Goal: Task Accomplishment & Management: Complete application form

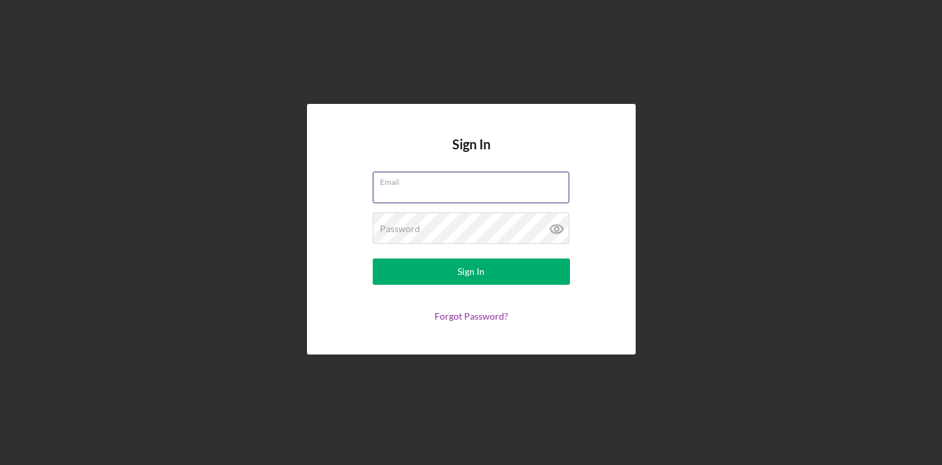
type input "[EMAIL_ADDRESS][DOMAIN_NAME]"
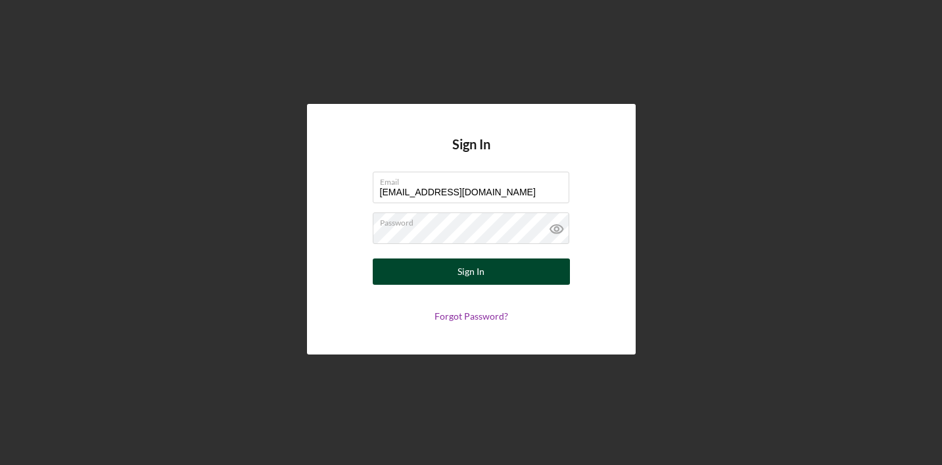
click at [477, 279] on div "Sign In" at bounding box center [470, 271] width 27 height 26
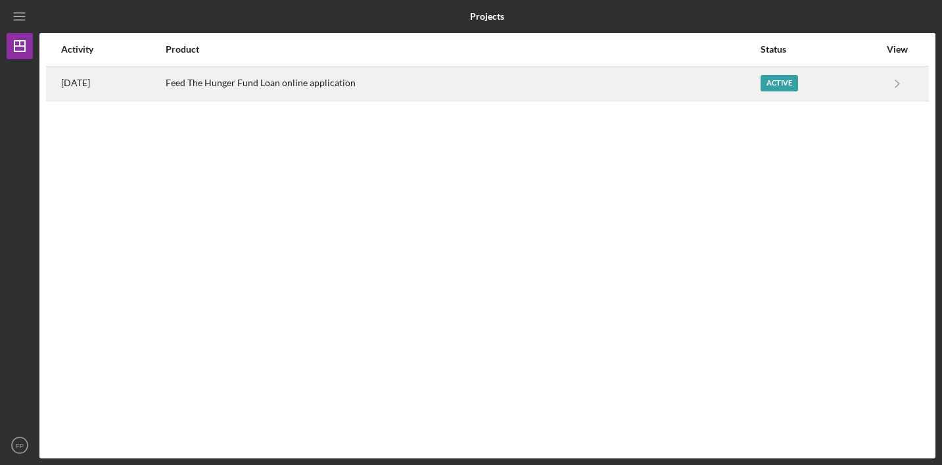
click at [360, 82] on div "Feed The Hunger Fund Loan online application" at bounding box center [463, 83] width 594 height 33
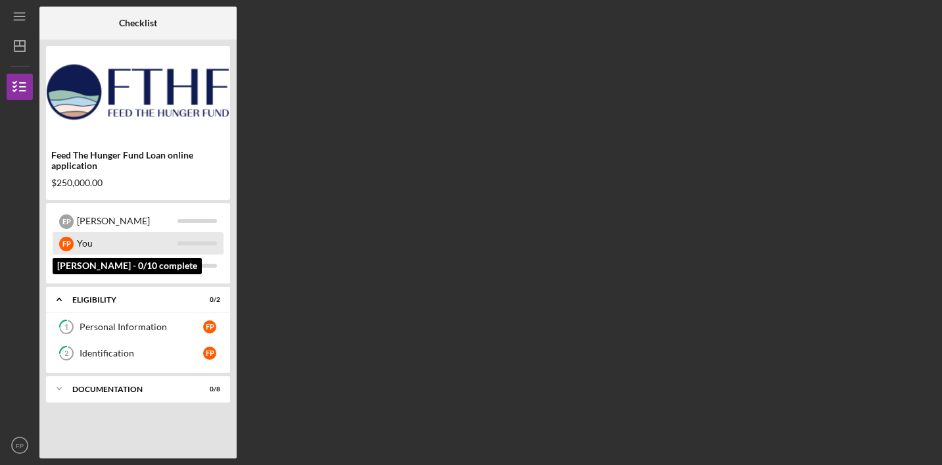
click at [62, 243] on div "F P" at bounding box center [66, 244] width 14 height 14
click at [137, 249] on div "You" at bounding box center [127, 243] width 101 height 22
click at [64, 243] on div "F P" at bounding box center [66, 244] width 14 height 14
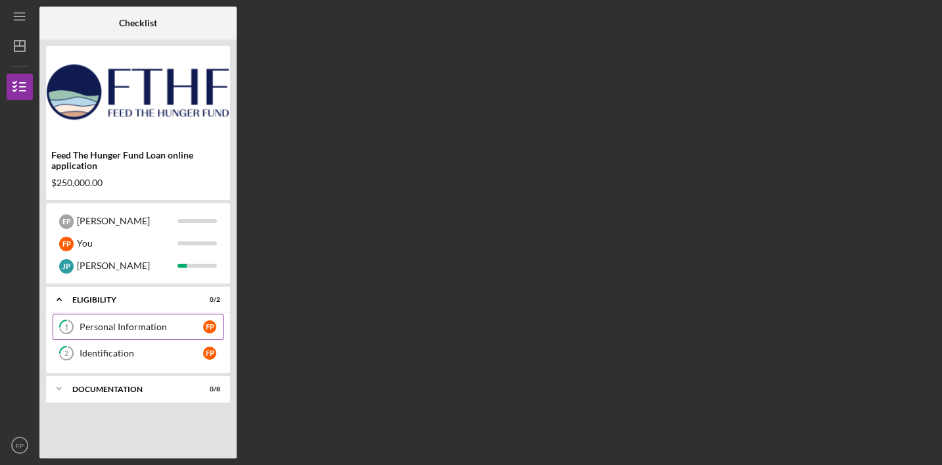
click at [161, 331] on div "Personal Information" at bounding box center [142, 326] width 124 height 11
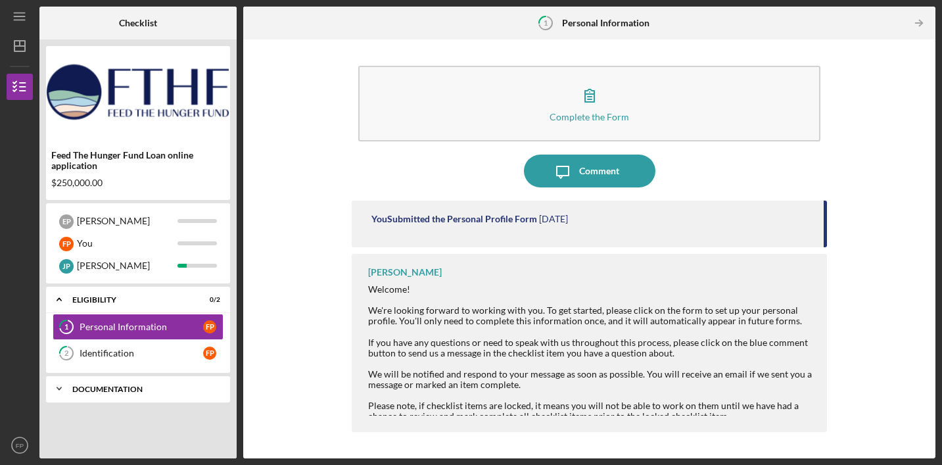
click at [70, 388] on icon "Icon/Expander" at bounding box center [59, 388] width 26 height 26
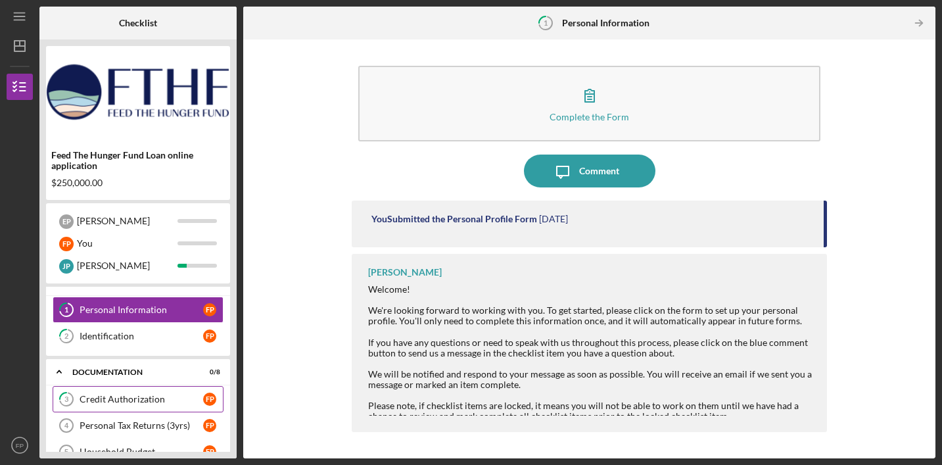
scroll to position [160, 0]
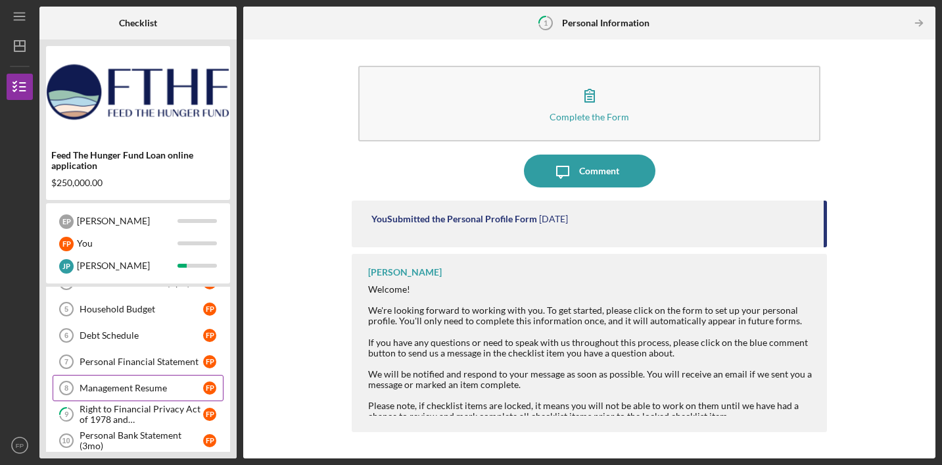
click at [149, 389] on div "Management Resume" at bounding box center [142, 388] width 124 height 11
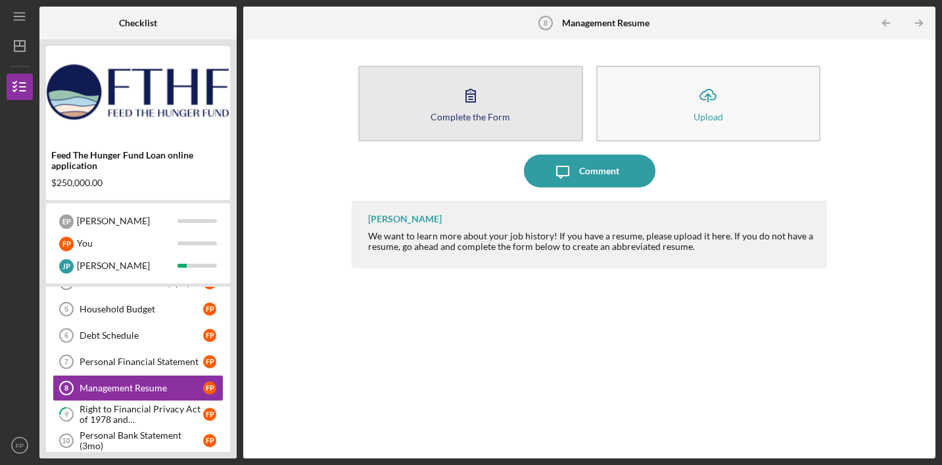
click at [469, 95] on icon "button" at bounding box center [470, 95] width 9 height 12
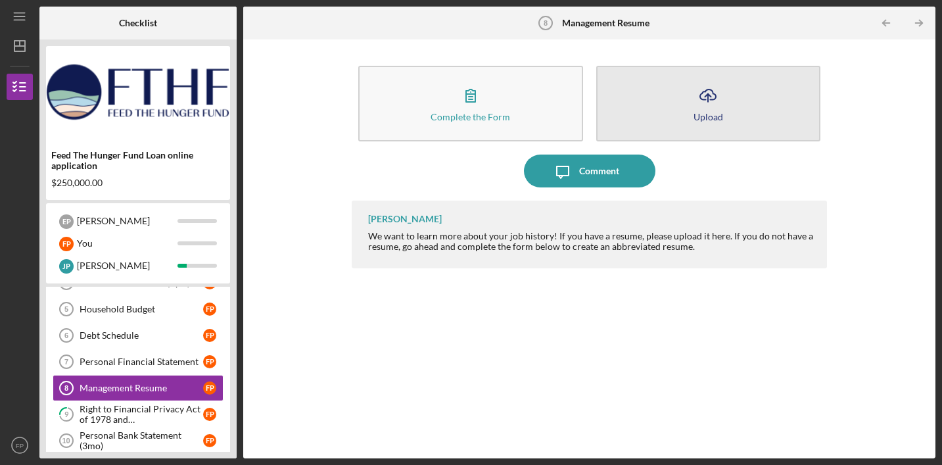
click at [711, 96] on icon "Icon/Upload" at bounding box center [708, 95] width 33 height 33
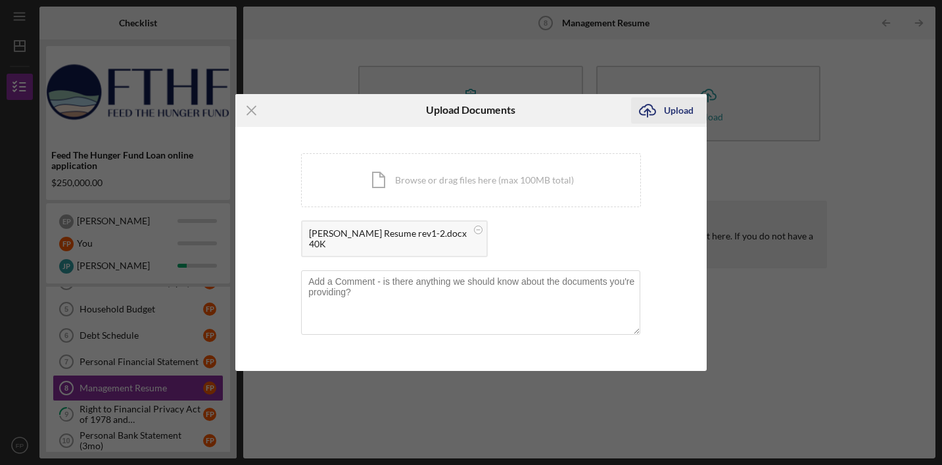
click at [674, 108] on div "Upload" at bounding box center [679, 110] width 30 height 26
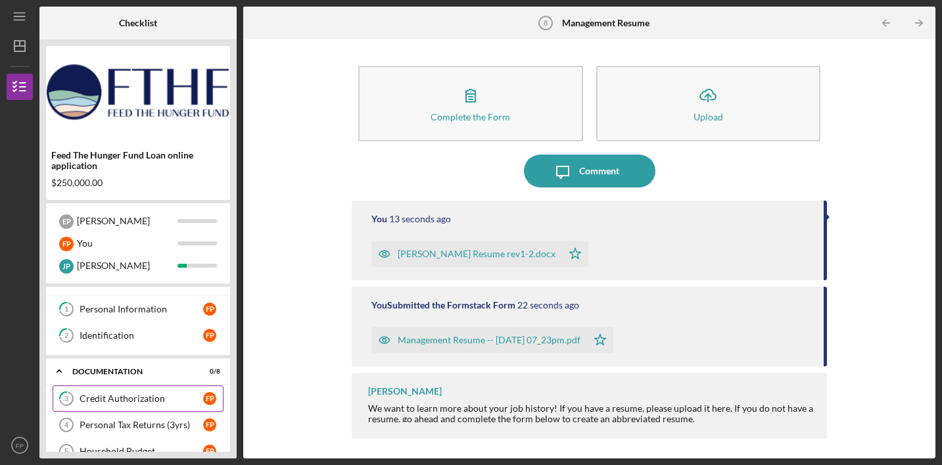
scroll to position [32, 0]
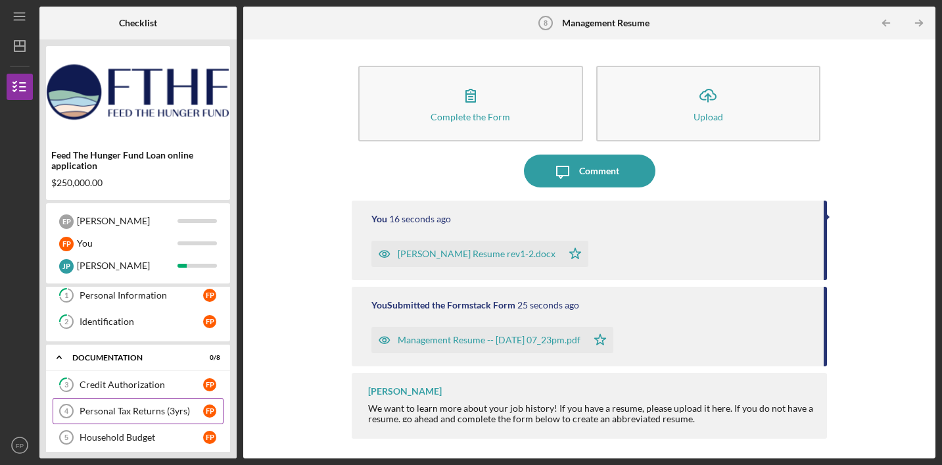
click at [118, 415] on div "Personal Tax Returns (3yrs)" at bounding box center [142, 411] width 124 height 11
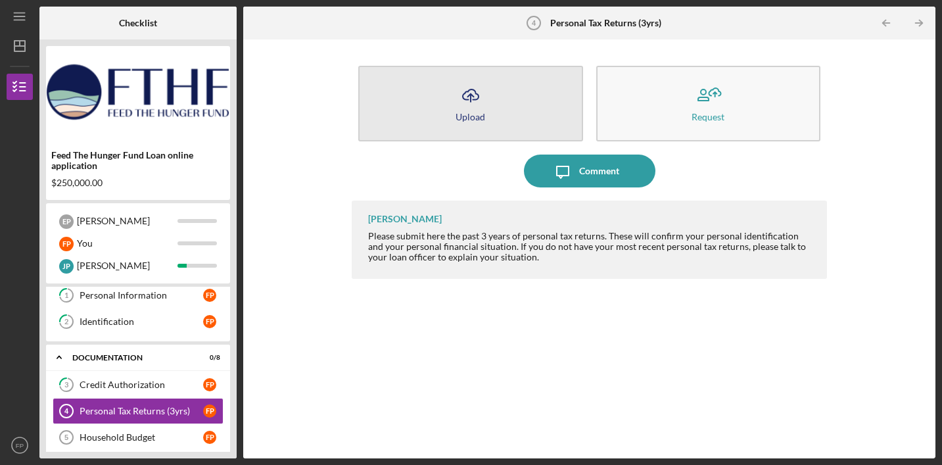
click at [474, 96] on icon "Icon/Upload" at bounding box center [470, 95] width 33 height 33
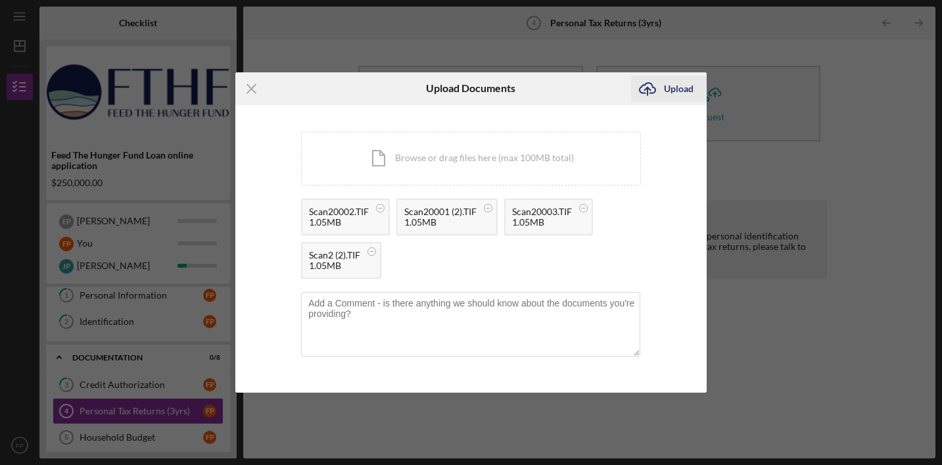
click at [687, 90] on div "Upload" at bounding box center [679, 89] width 30 height 26
drag, startPoint x: 574, startPoint y: 89, endPoint x: 761, endPoint y: 61, distance: 188.8
click at [761, 61] on div "Icon/Menu Close Upload Documents Icon/Upload Upload You're uploading documents …" at bounding box center [471, 232] width 942 height 465
click at [690, 88] on div "Upload" at bounding box center [679, 89] width 30 height 26
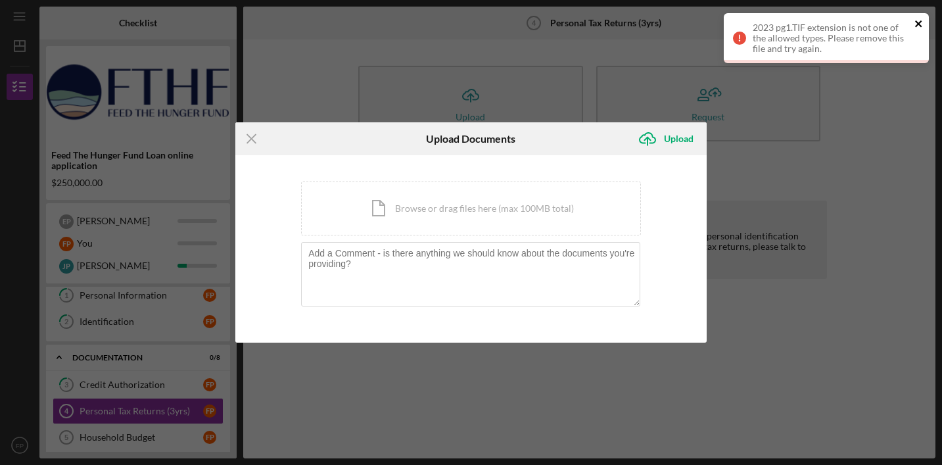
click at [919, 22] on icon "close" at bounding box center [918, 23] width 9 height 11
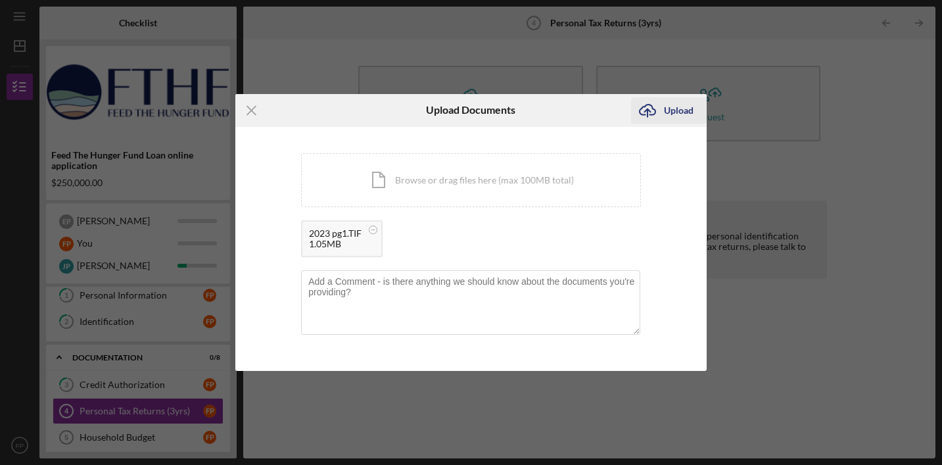
click at [678, 108] on div "Upload" at bounding box center [679, 110] width 30 height 26
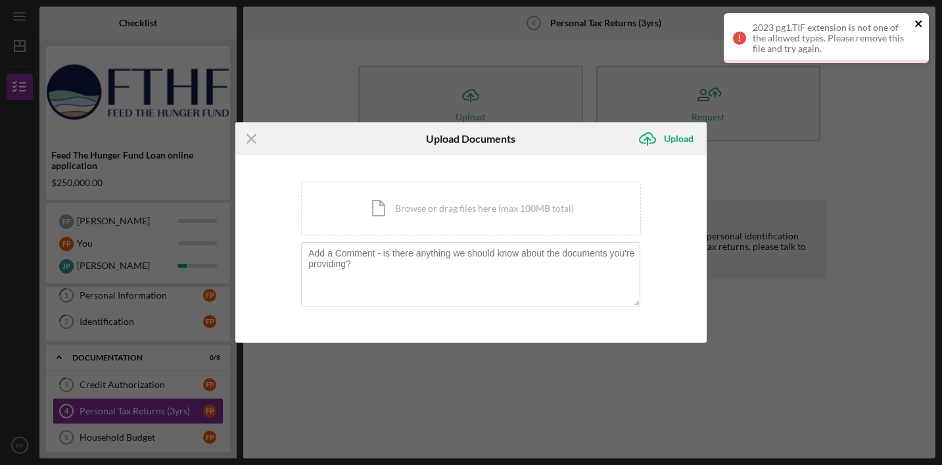
click at [921, 24] on icon "close" at bounding box center [918, 23] width 9 height 11
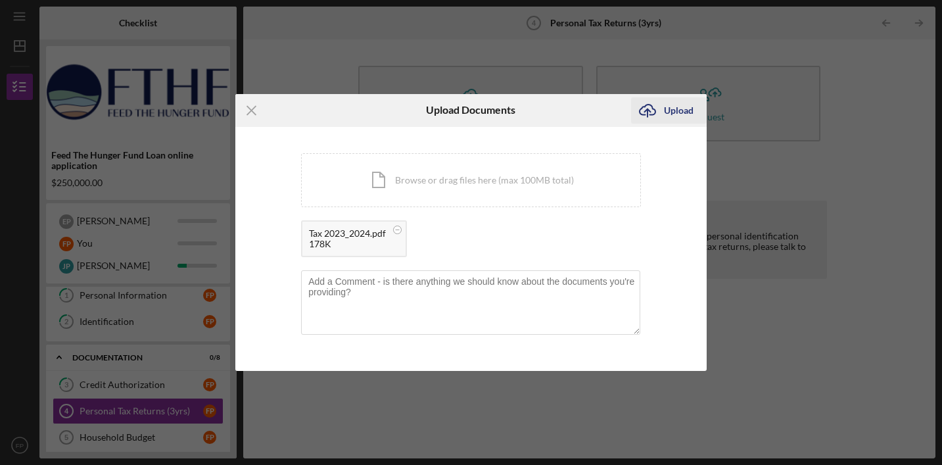
click at [690, 110] on div "Upload" at bounding box center [679, 110] width 30 height 26
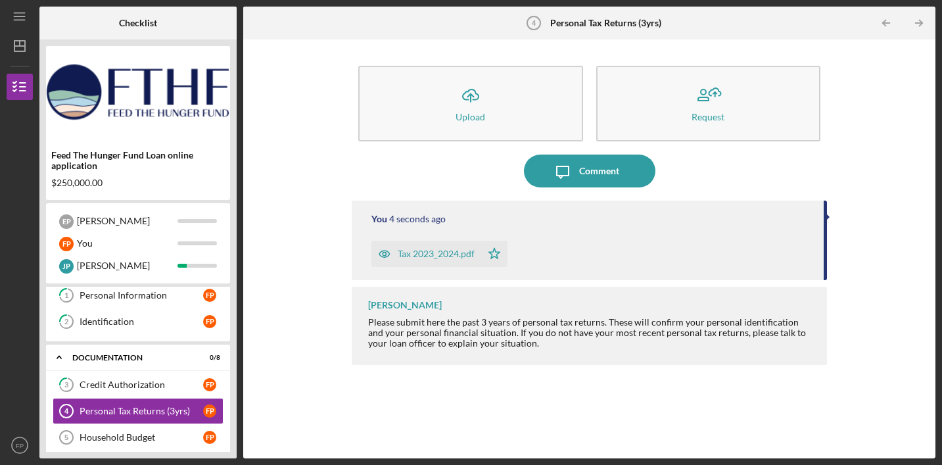
click at [857, 165] on div "Icon/Upload Upload Request Icon/Message Comment You 4 seconds ago Tax 2023_2024…" at bounding box center [589, 249] width 679 height 406
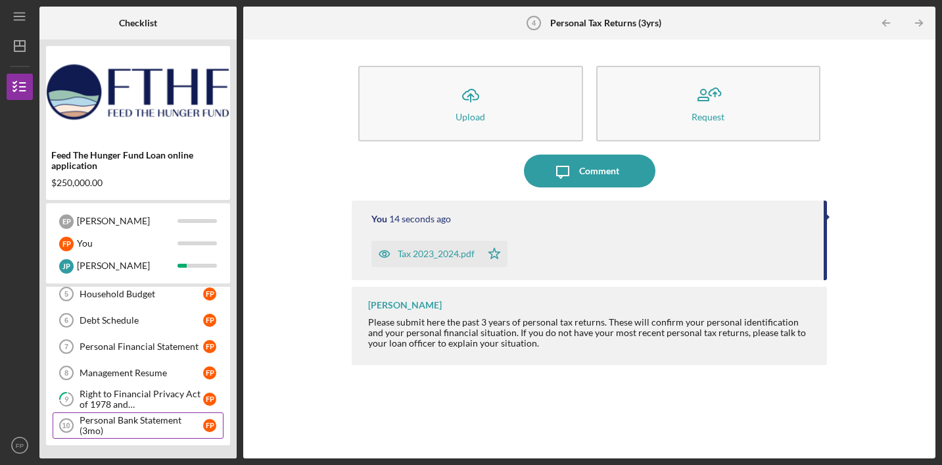
scroll to position [172, 0]
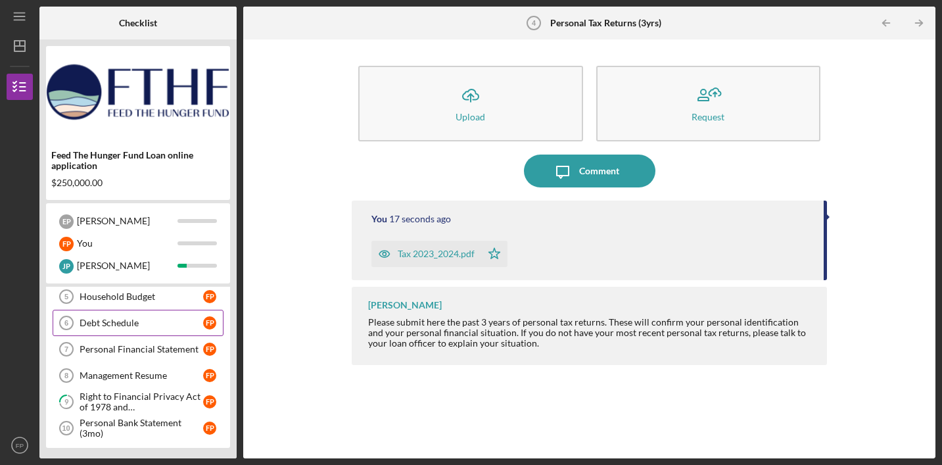
click at [139, 320] on div "Debt Schedule" at bounding box center [142, 322] width 124 height 11
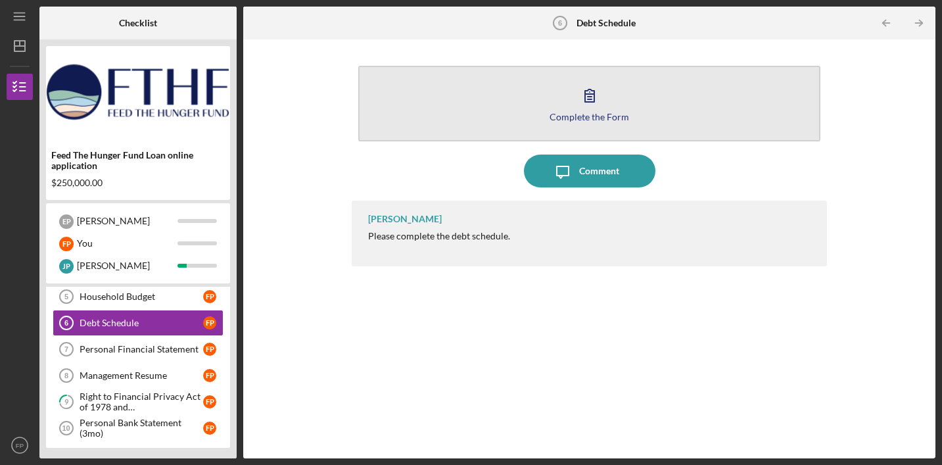
click at [590, 95] on icon "button" at bounding box center [589, 95] width 9 height 12
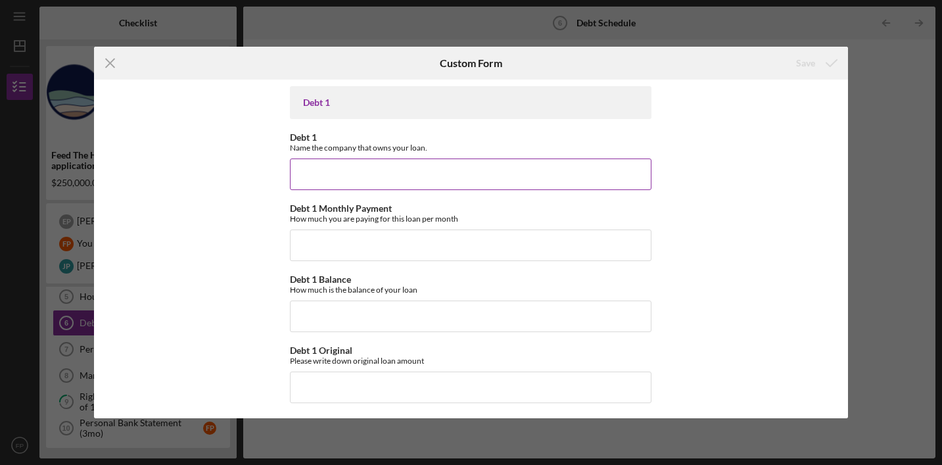
click at [392, 174] on input "Debt 1" at bounding box center [471, 174] width 362 height 32
type input "Rocket Mortgage"
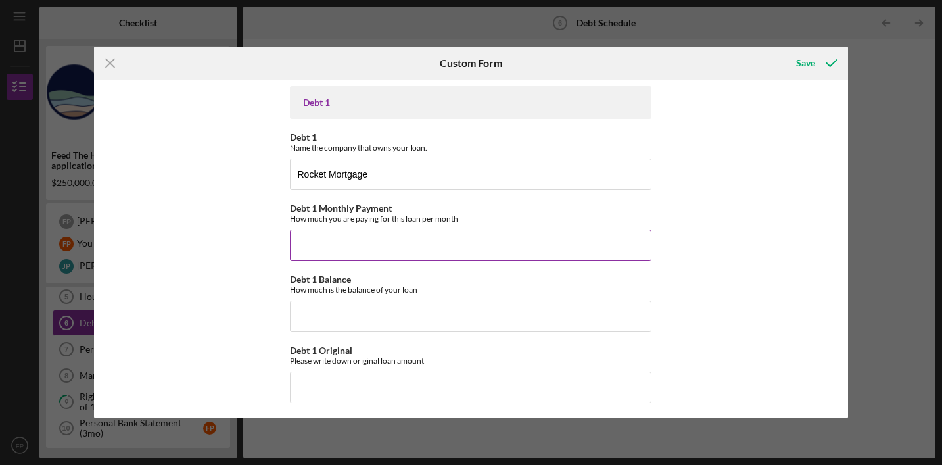
click at [354, 248] on input "Debt 1 Monthly Payment" at bounding box center [471, 245] width 362 height 32
type input "$3,100"
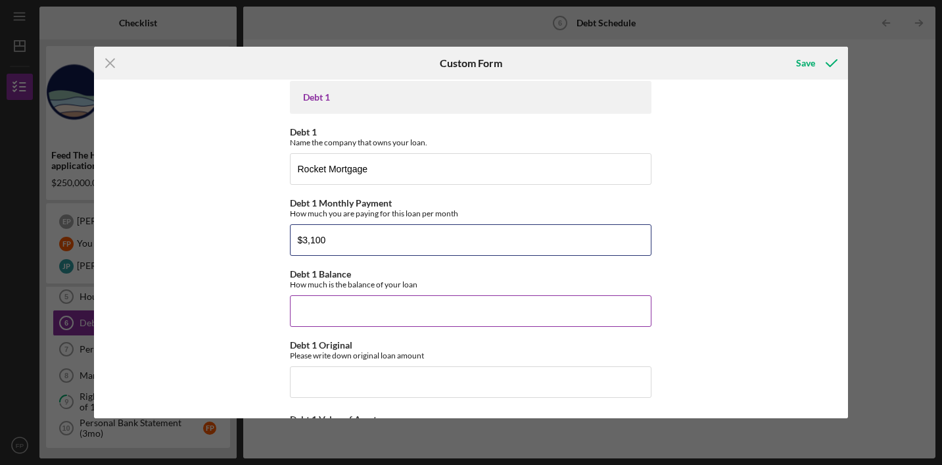
scroll to position [8, 0]
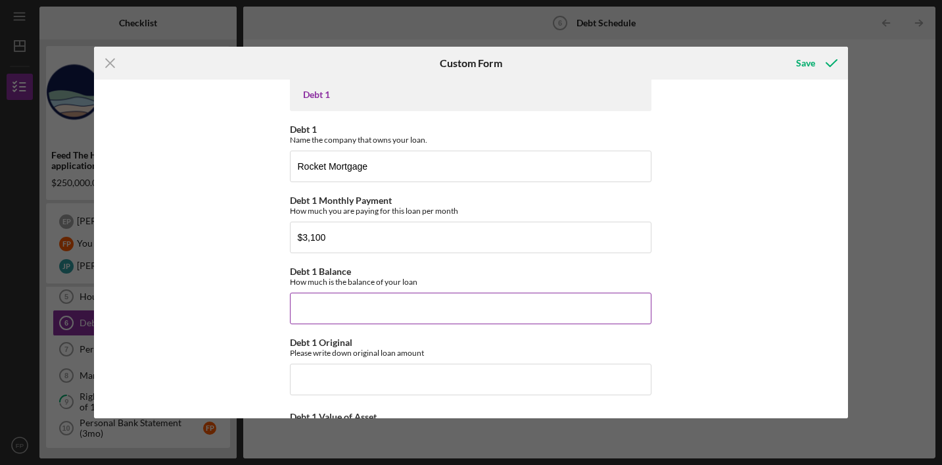
click at [371, 306] on input "Debt 1 Balance" at bounding box center [471, 309] width 362 height 32
type input "$550,000"
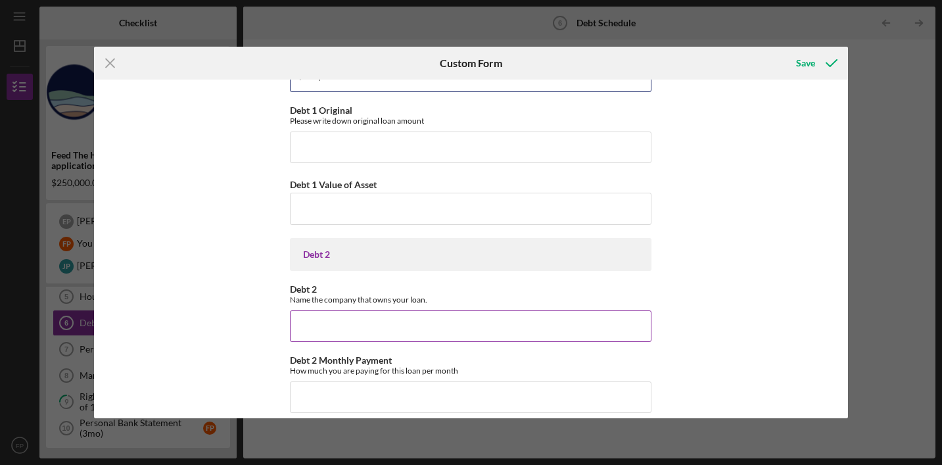
scroll to position [59, 0]
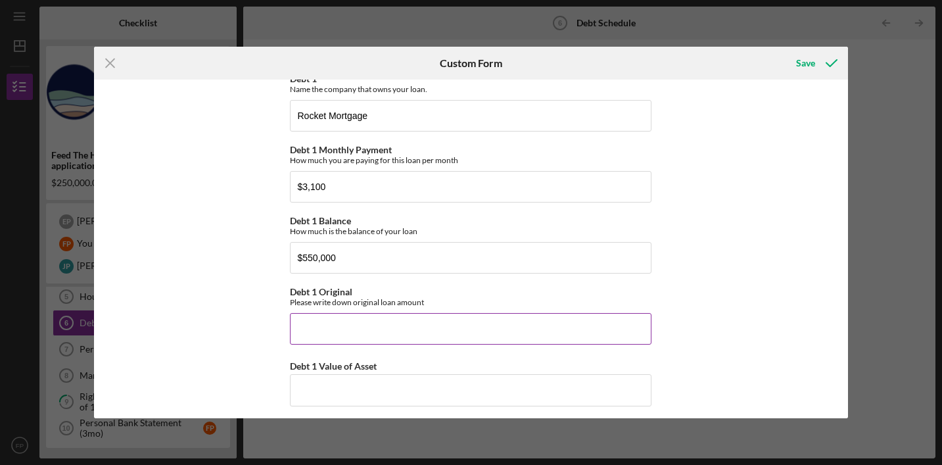
click at [347, 329] on input "Debt 1 Original" at bounding box center [471, 329] width 362 height 32
type input "$600,000"
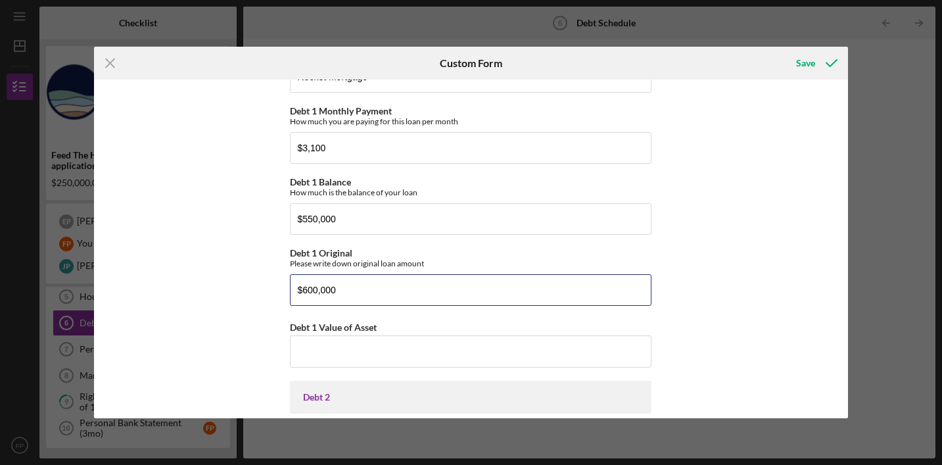
scroll to position [134, 0]
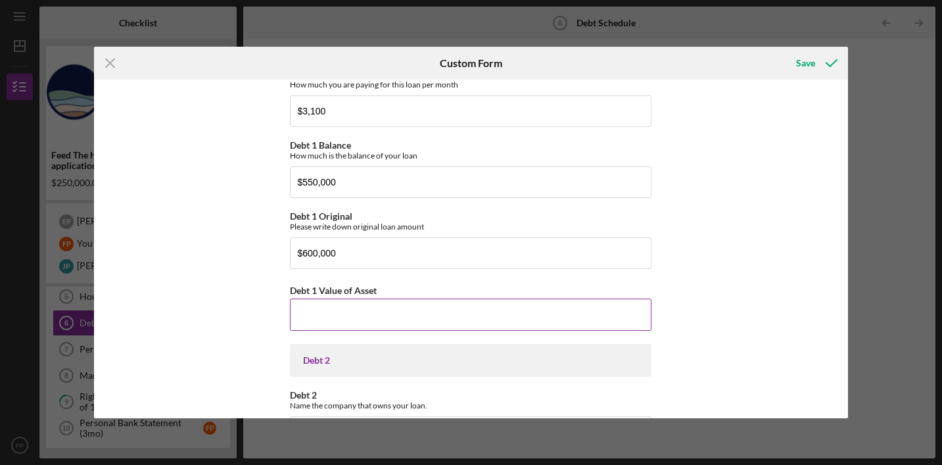
click at [350, 318] on input "Debt 1 Value of Asset" at bounding box center [471, 314] width 362 height 32
type input "$1,600,000"
click at [701, 296] on div "Debt 1 Debt 1 Name the company that owns your loan. Rocket Mortgage Debt 1 Mont…" at bounding box center [470, 249] width 753 height 339
click at [306, 252] on input "$600,000" at bounding box center [471, 253] width 362 height 32
type input "$700,000"
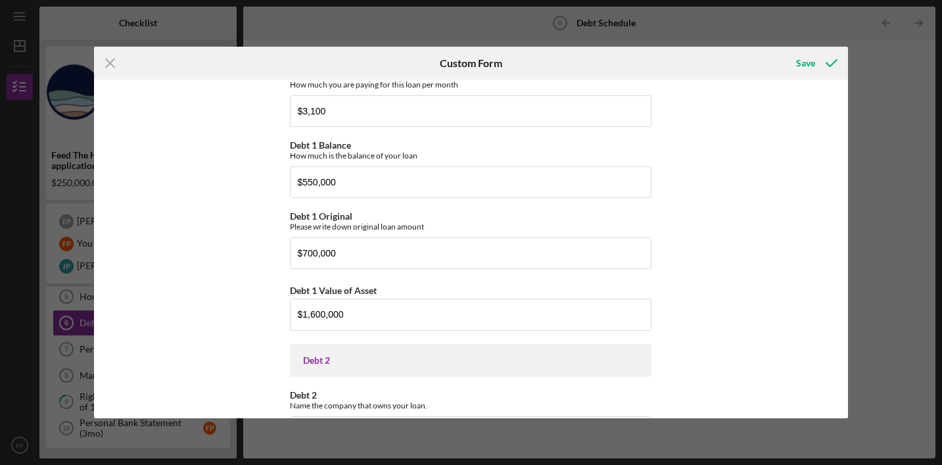
click at [738, 303] on div "Debt 1 Debt 1 Name the company that owns your loan. Rocket Mortgage Debt 1 Mont…" at bounding box center [470, 249] width 753 height 339
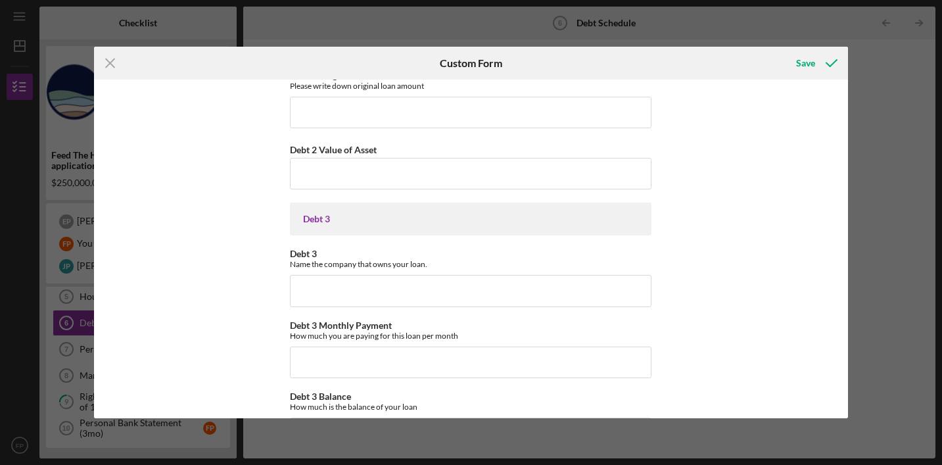
scroll to position [22, 0]
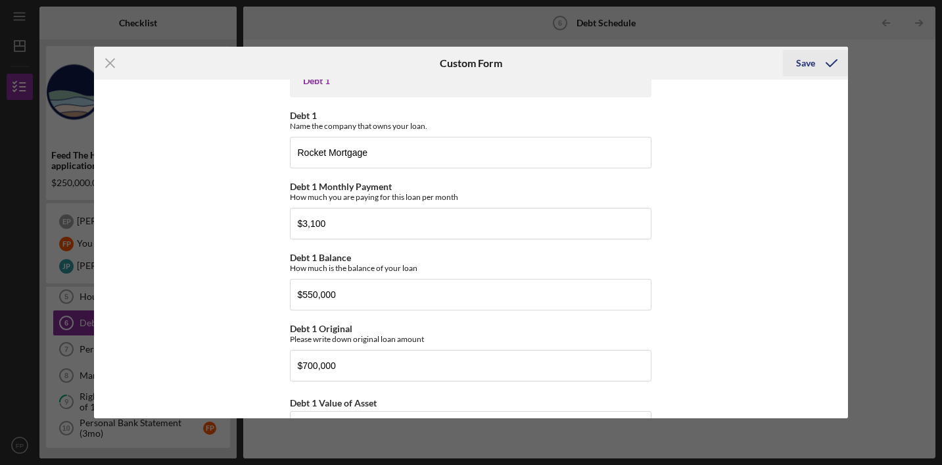
click at [812, 66] on div "Save" at bounding box center [805, 63] width 19 height 26
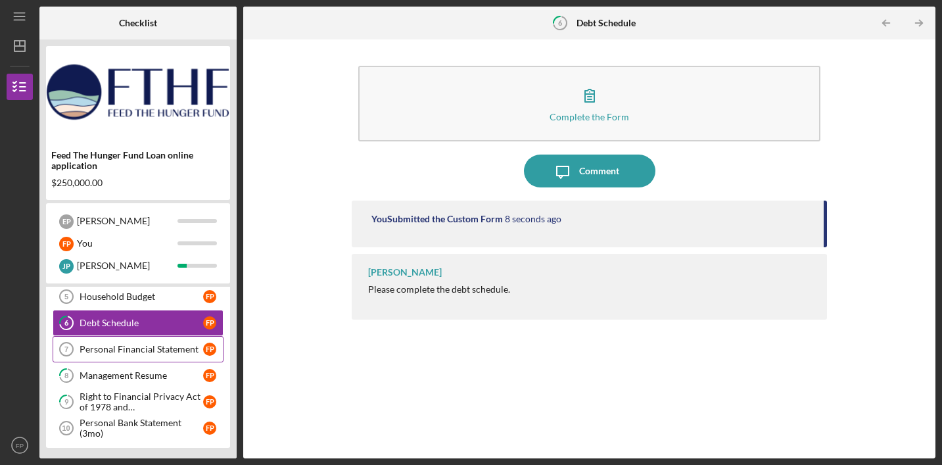
click at [146, 348] on div "Personal Financial Statement" at bounding box center [142, 349] width 124 height 11
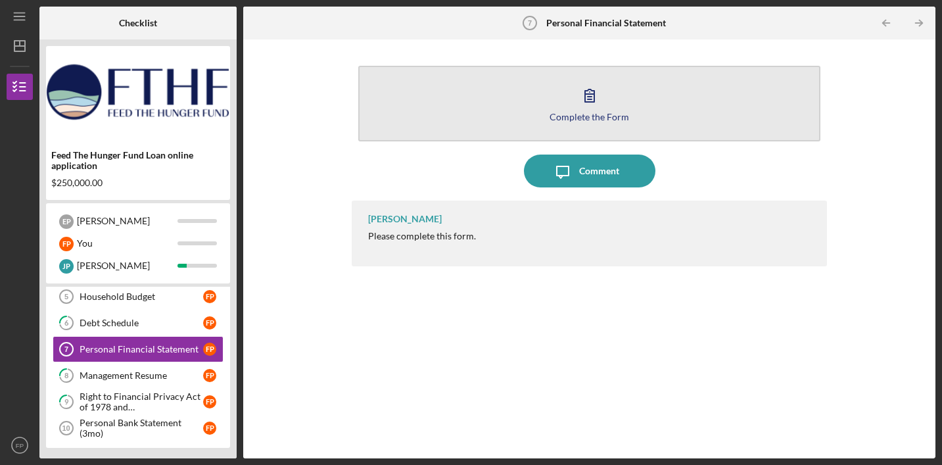
click at [592, 94] on icon "button" at bounding box center [589, 95] width 9 height 12
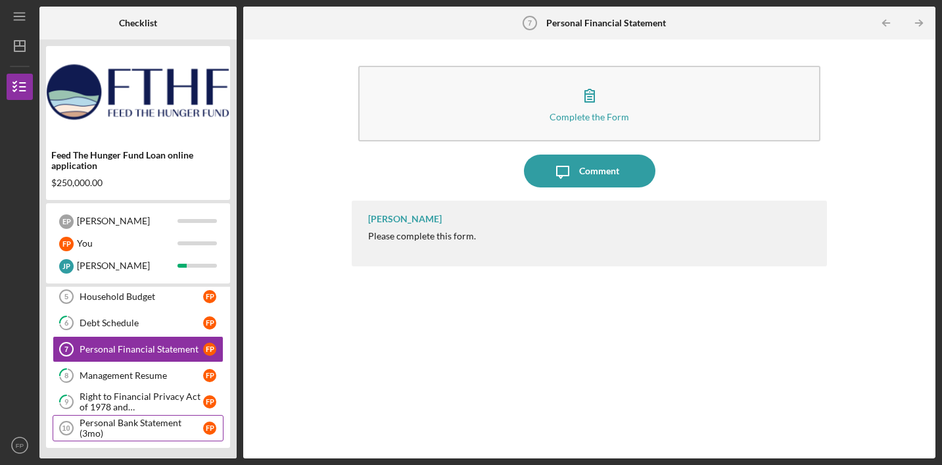
click at [131, 428] on div "Personal Bank Statement (3mo)" at bounding box center [142, 427] width 124 height 21
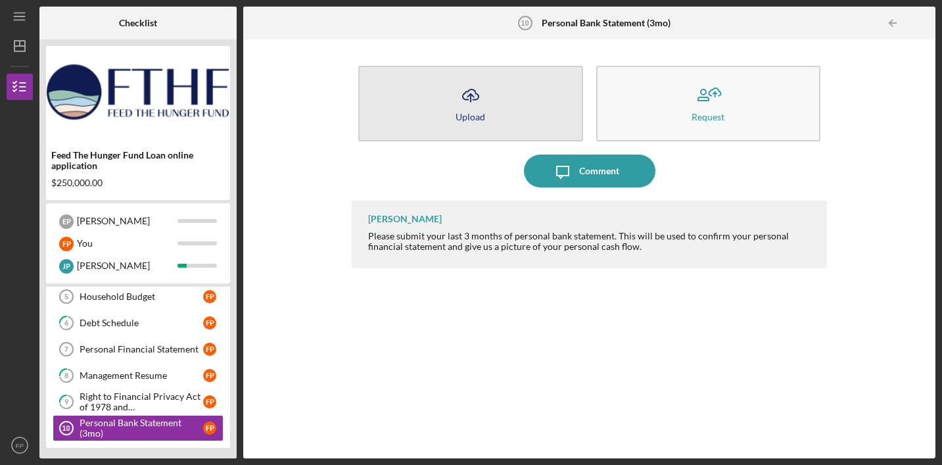
click at [481, 94] on icon "Icon/Upload" at bounding box center [470, 95] width 33 height 33
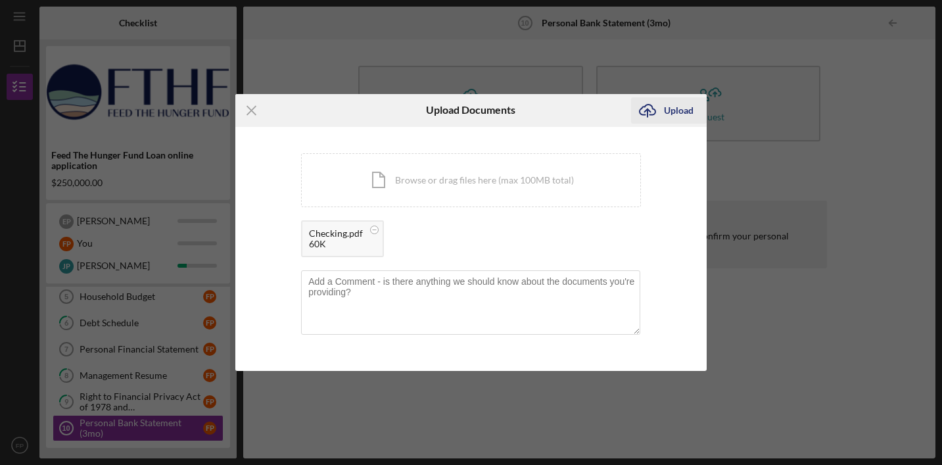
click at [685, 112] on div "Upload" at bounding box center [679, 110] width 30 height 26
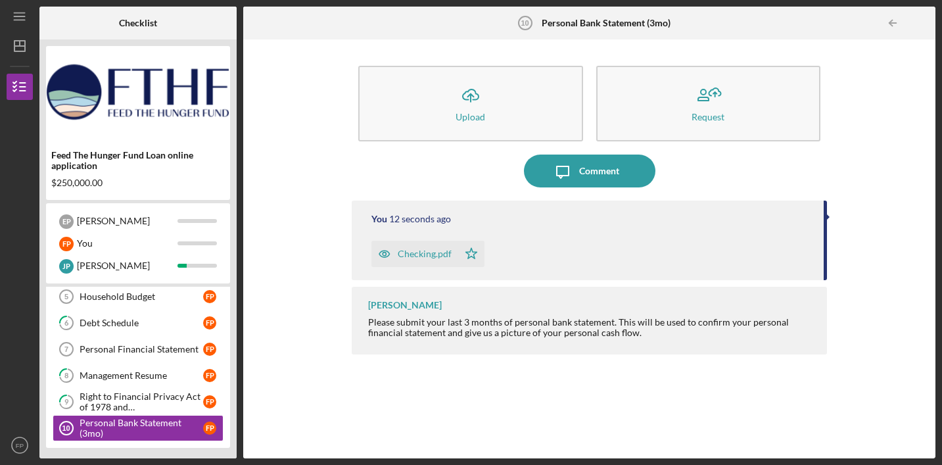
click at [305, 141] on div "Icon/Upload Upload Request Icon/Message Comment You 12 seconds ago Checking.pdf…" at bounding box center [589, 249] width 679 height 406
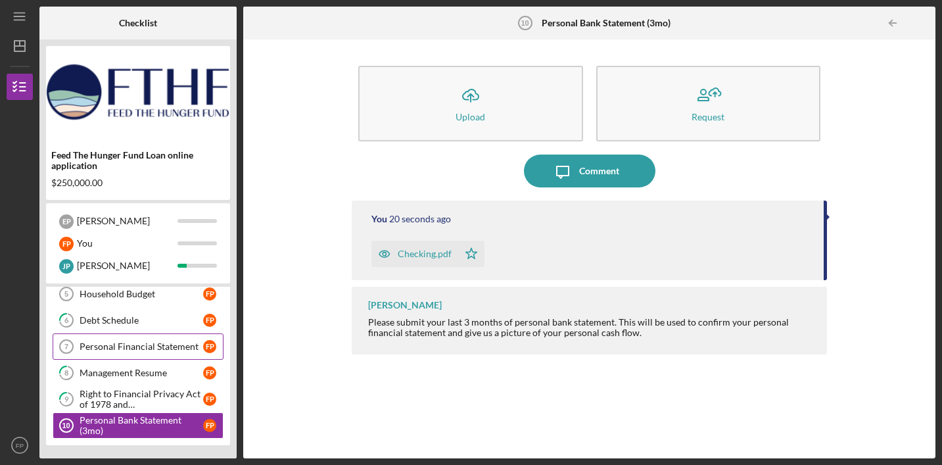
scroll to position [87, 0]
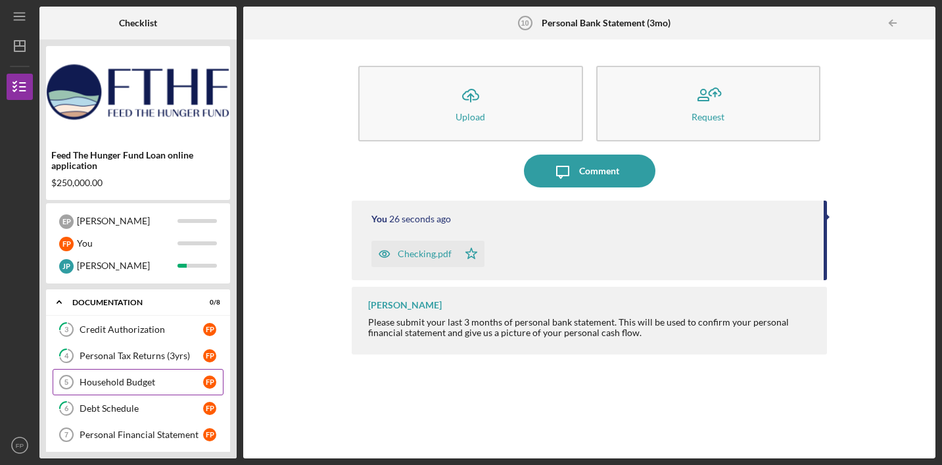
click at [144, 381] on div "Household Budget" at bounding box center [142, 382] width 124 height 11
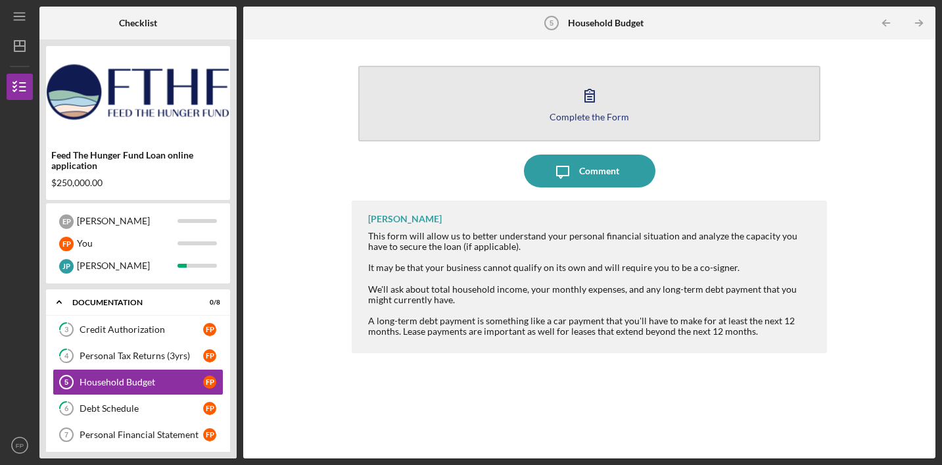
click at [594, 96] on icon "button" at bounding box center [589, 95] width 9 height 12
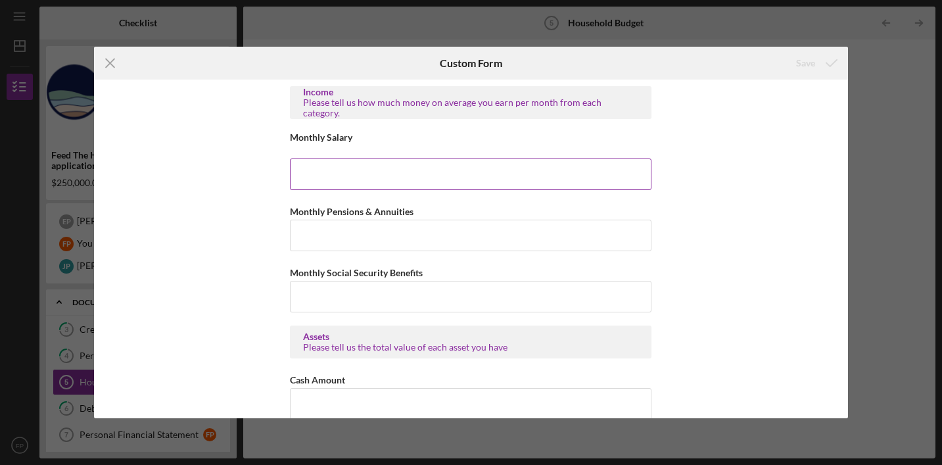
click at [425, 176] on input "Monthly Salary" at bounding box center [471, 174] width 362 height 32
type input "$12,000"
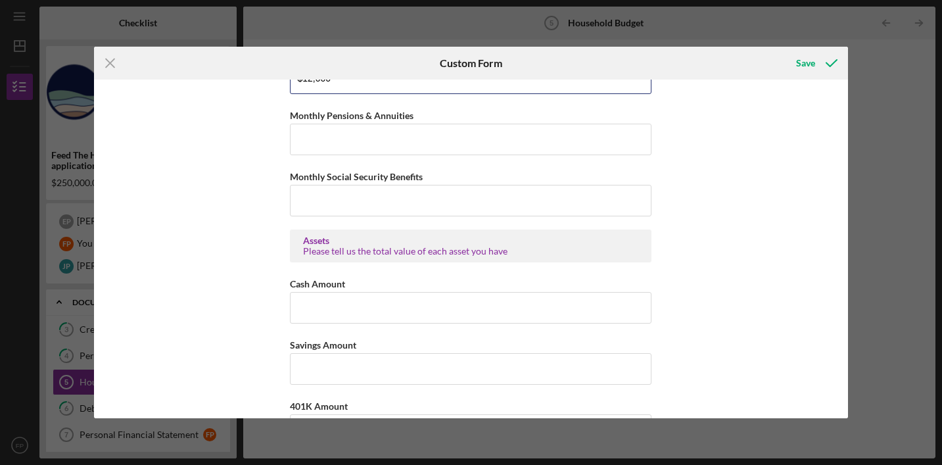
scroll to position [113, 0]
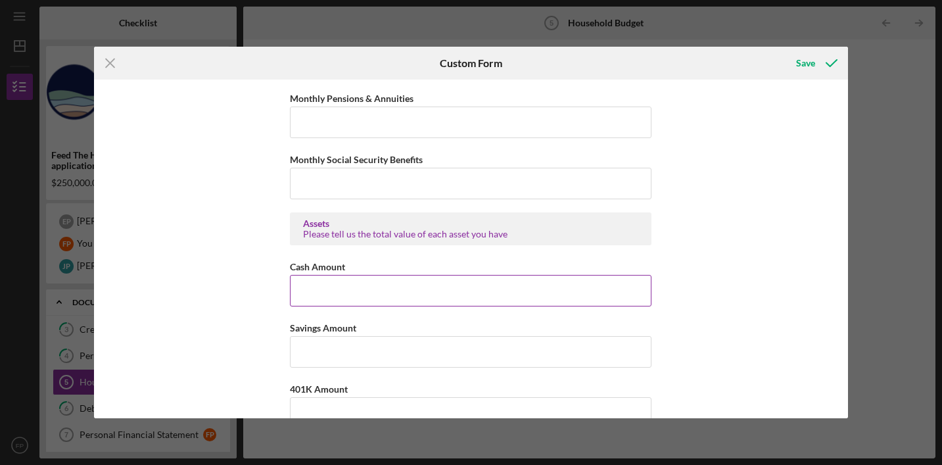
click at [356, 284] on input "Cash Amount" at bounding box center [471, 291] width 362 height 32
type input "$5,000"
click at [342, 350] on input "Savings Amount" at bounding box center [471, 352] width 362 height 32
type input "$105,000"
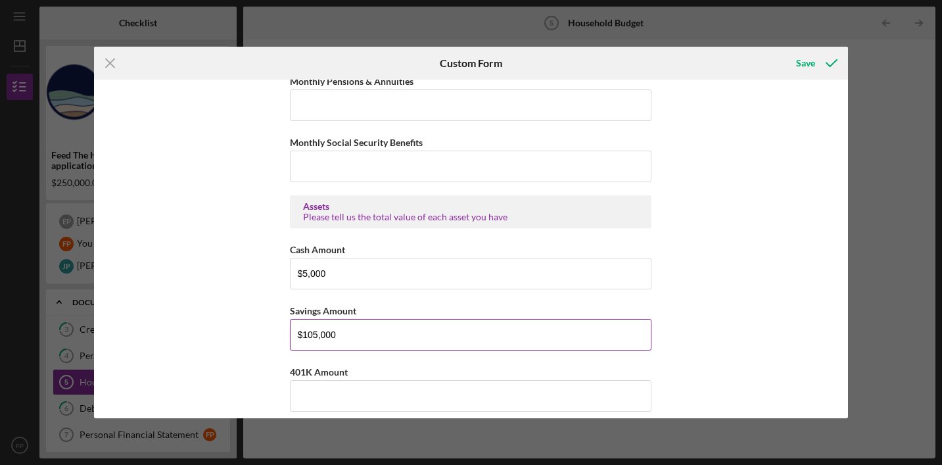
scroll to position [133, 0]
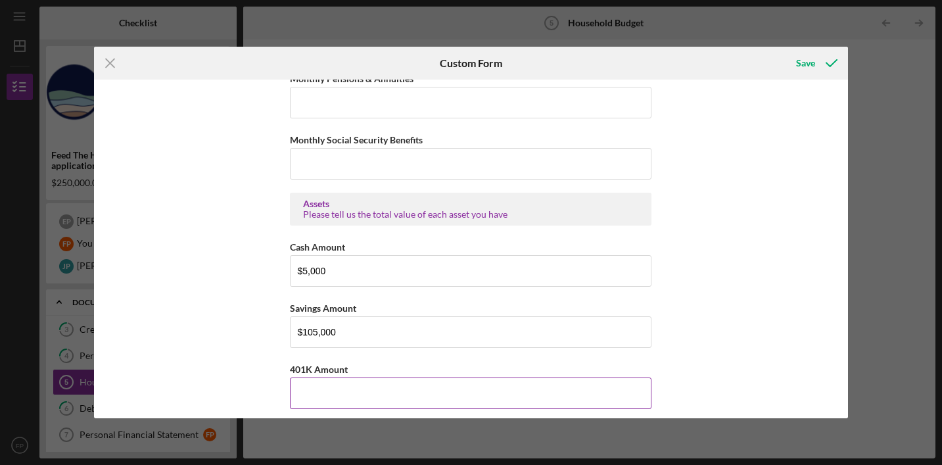
click at [342, 396] on input "401K Amount" at bounding box center [471, 393] width 362 height 32
type input "$1"
type input "$700,000"
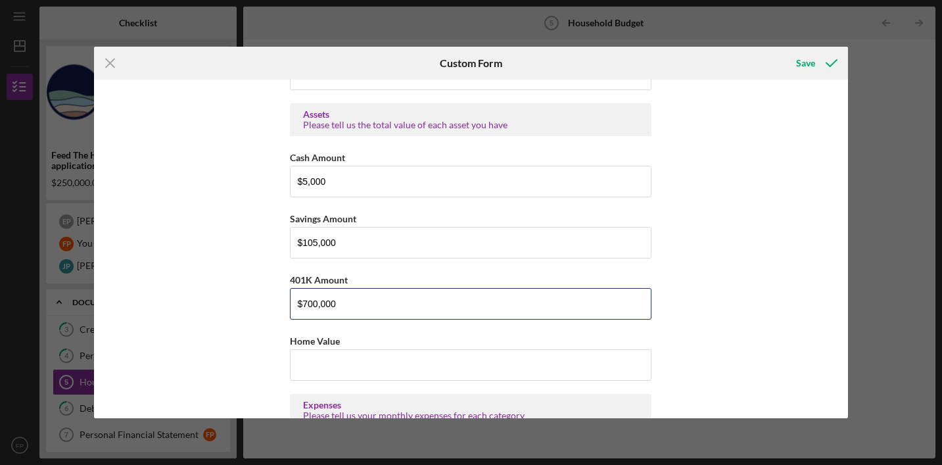
scroll to position [243, 0]
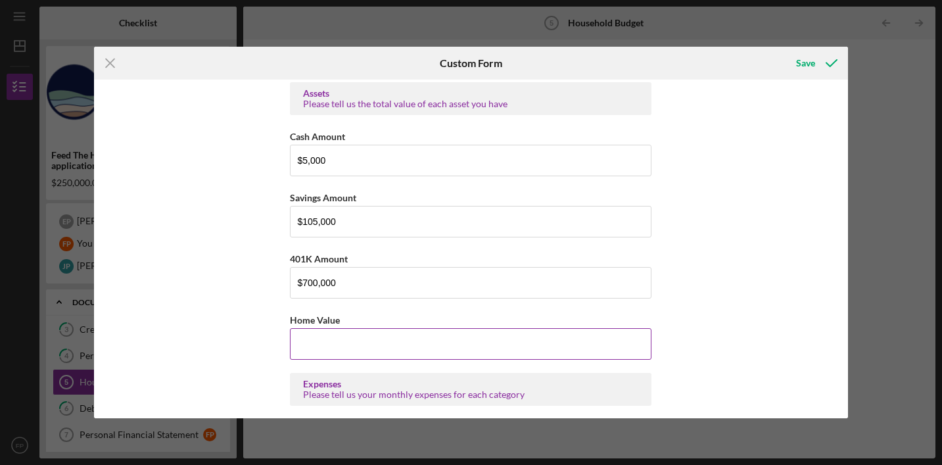
click at [451, 351] on input "Home Value" at bounding box center [471, 344] width 362 height 32
type input "$1,600,000"
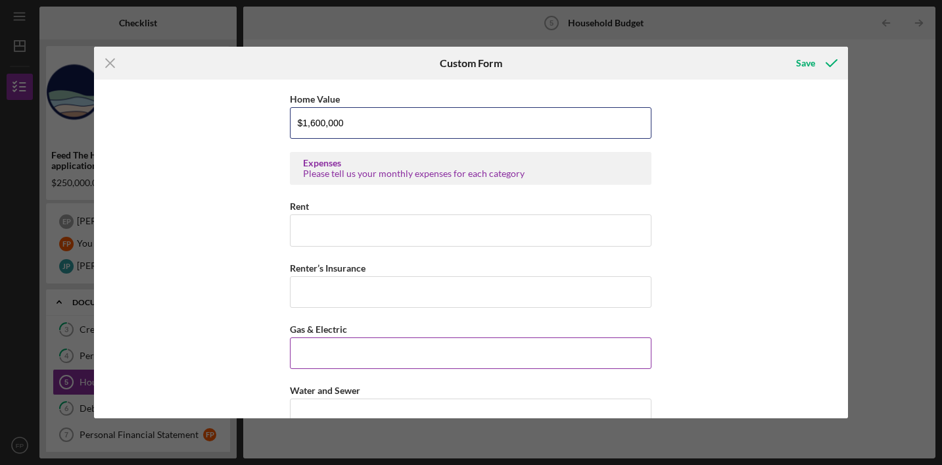
scroll to position [0, 0]
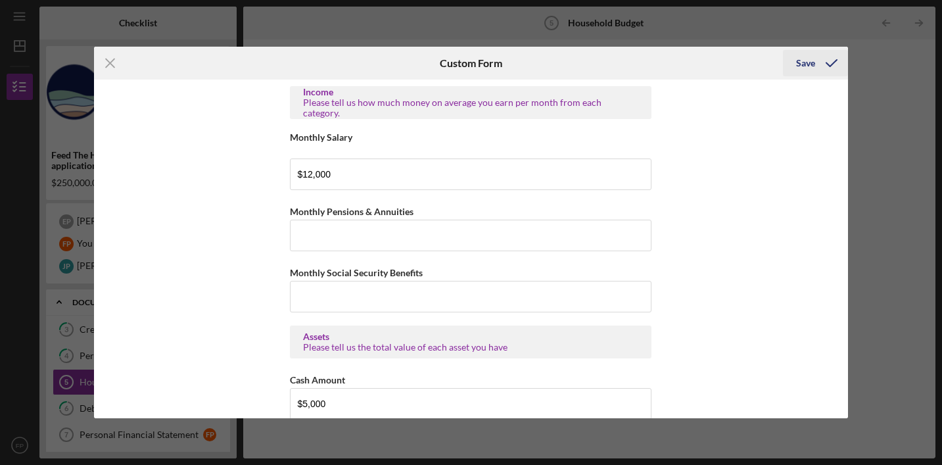
click at [819, 62] on icon "submit" at bounding box center [831, 63] width 33 height 33
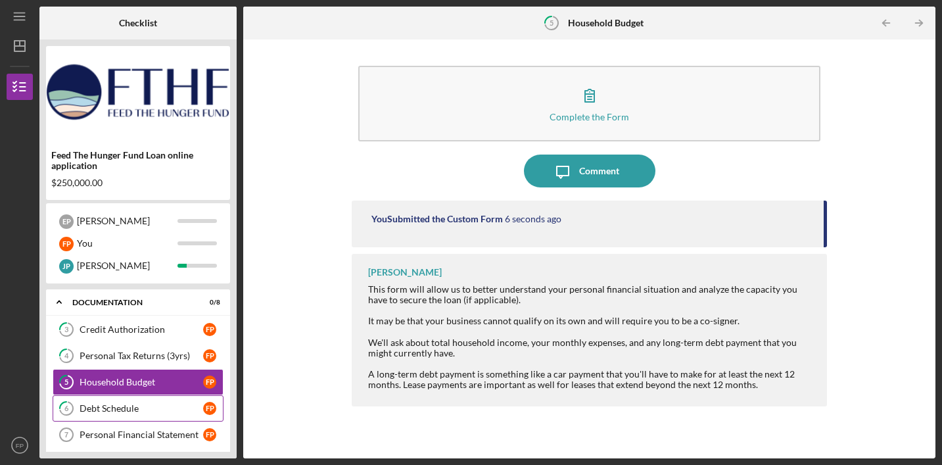
click at [125, 406] on div "Debt Schedule" at bounding box center [142, 408] width 124 height 11
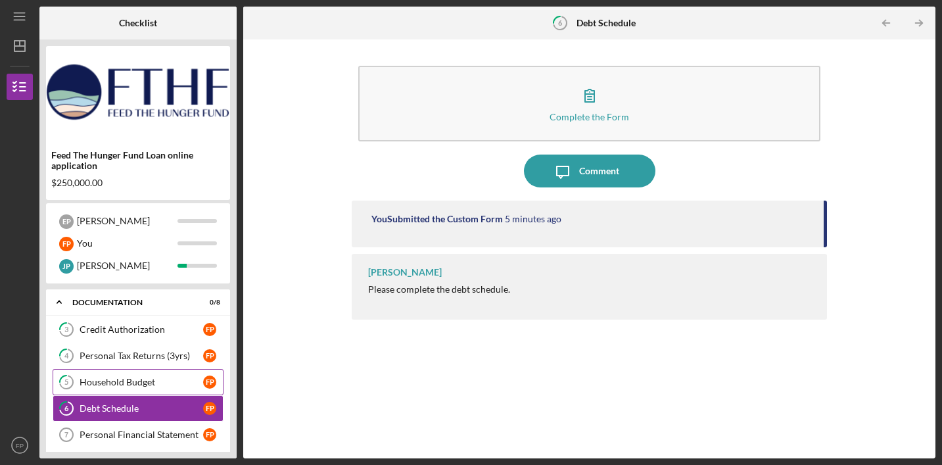
click at [138, 384] on div "Household Budget" at bounding box center [142, 382] width 124 height 11
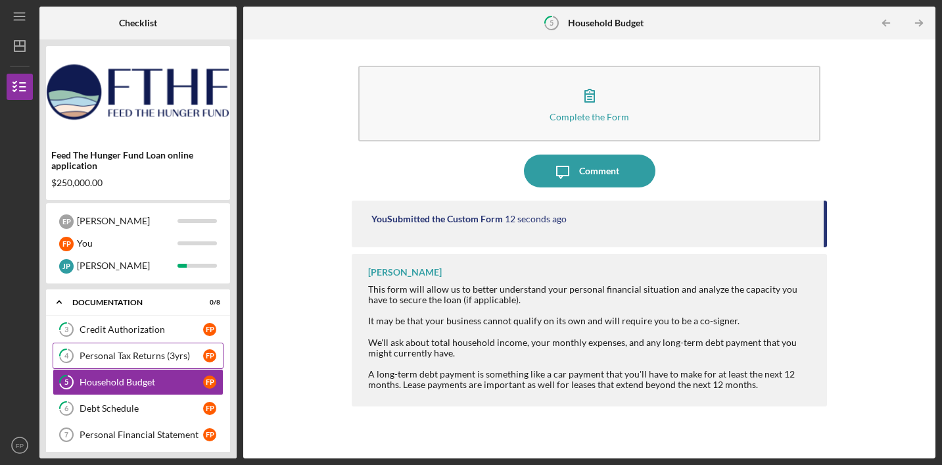
click at [138, 358] on div "Personal Tax Returns (3yrs)" at bounding box center [142, 355] width 124 height 11
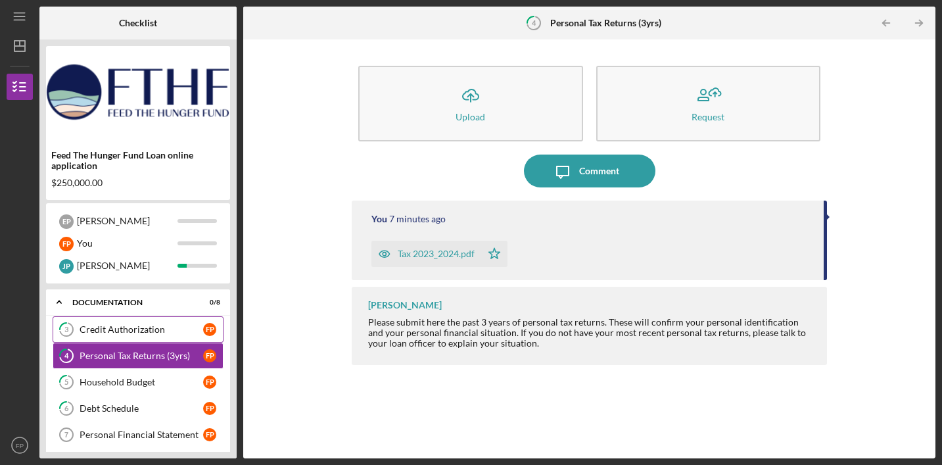
click at [145, 332] on div "Credit Authorization" at bounding box center [142, 329] width 124 height 11
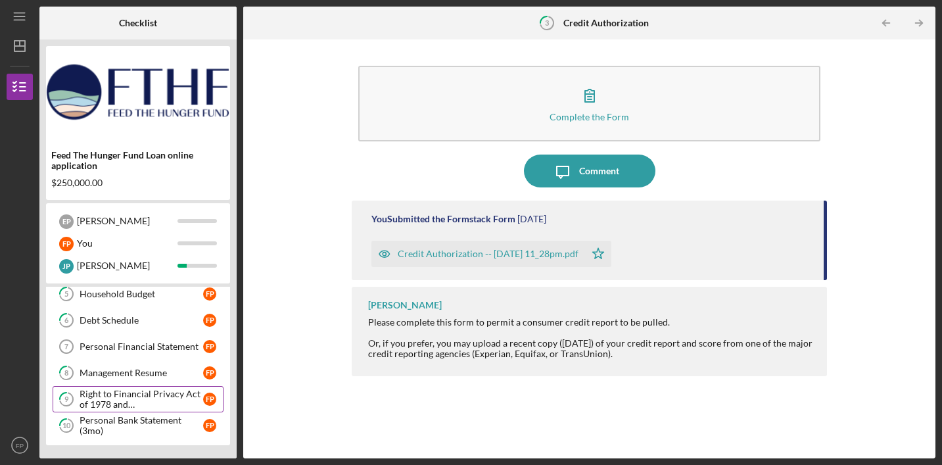
scroll to position [172, 0]
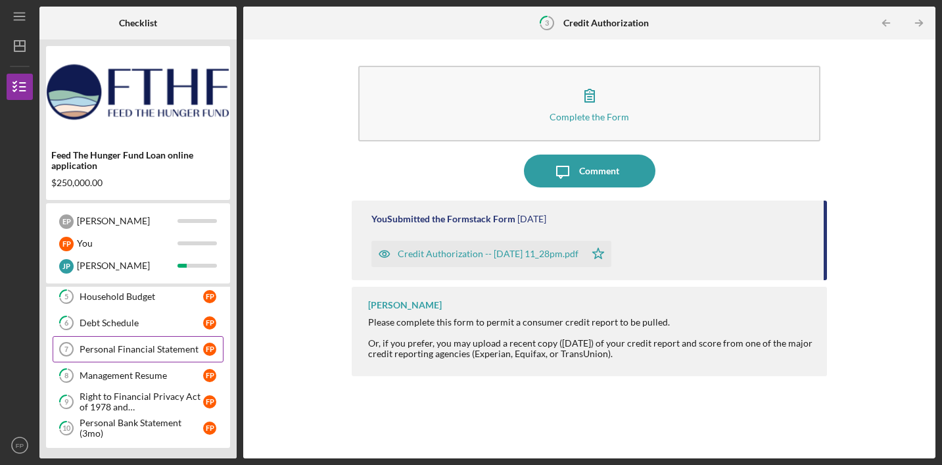
click at [152, 343] on link "Personal Financial Statement 7 Personal Financial Statement F P" at bounding box center [138, 349] width 171 height 26
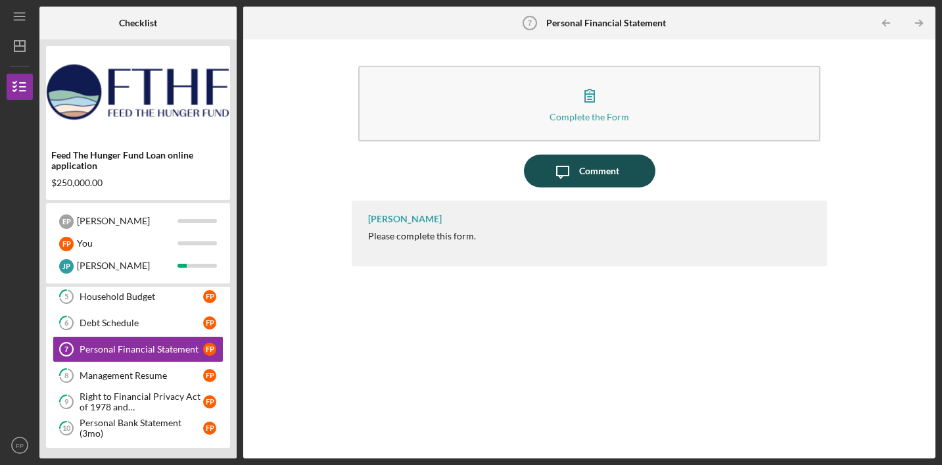
click at [589, 173] on div "Comment" at bounding box center [599, 170] width 40 height 33
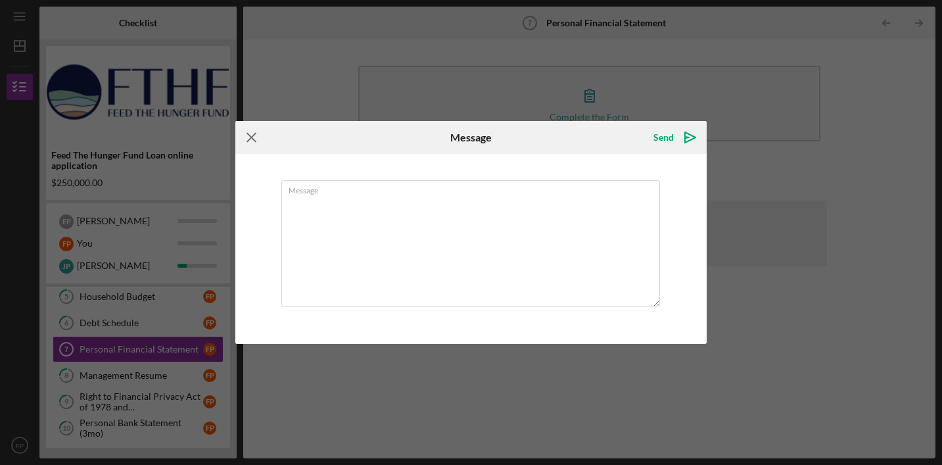
click at [255, 142] on icon "Icon/Menu Close" at bounding box center [251, 137] width 33 height 33
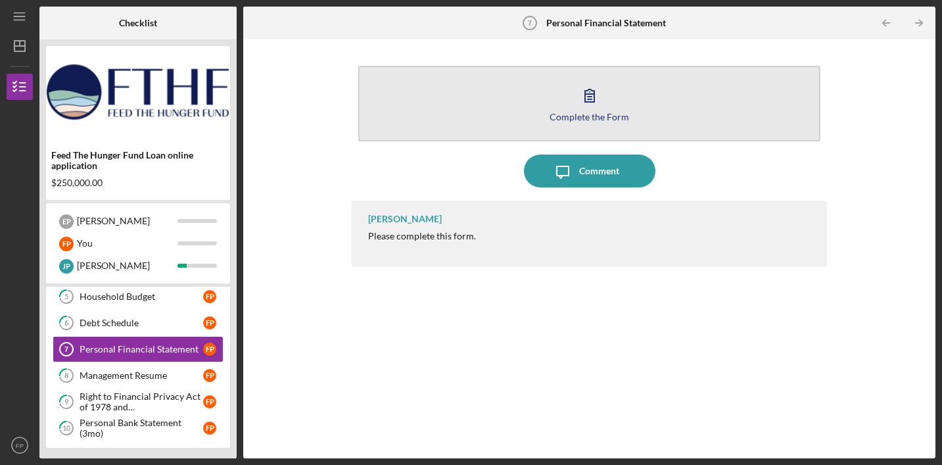
click at [594, 93] on icon "button" at bounding box center [589, 95] width 9 height 12
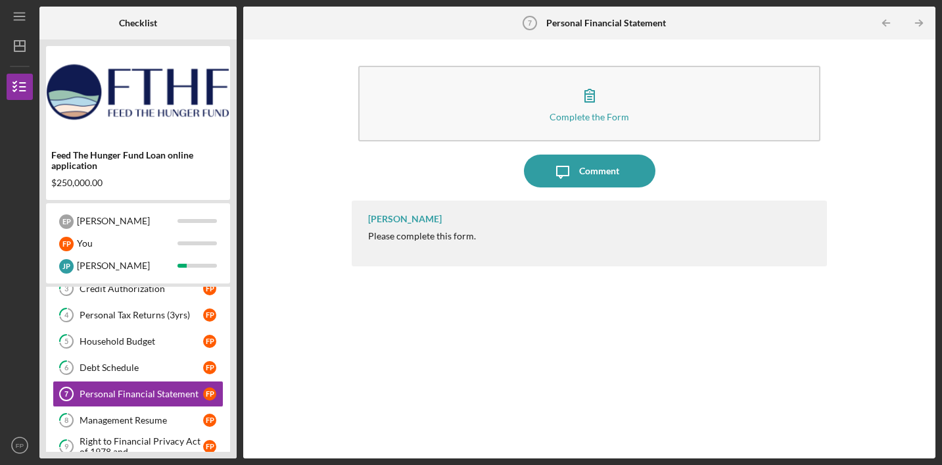
scroll to position [175, 0]
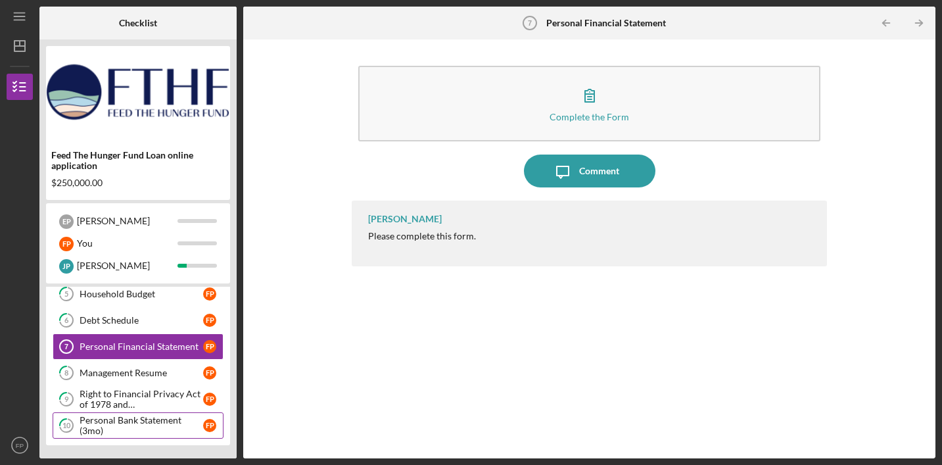
click at [116, 427] on div "Personal Bank Statement (3mo)" at bounding box center [142, 425] width 124 height 21
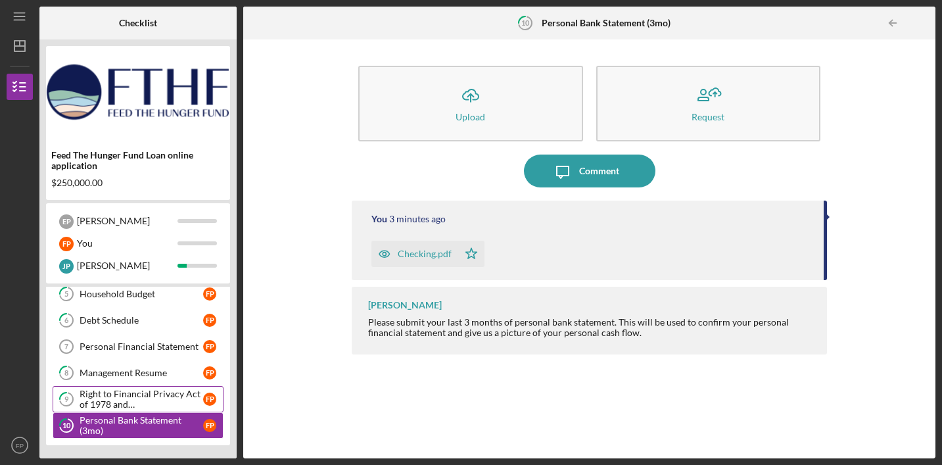
click at [121, 402] on div "Right to Financial Privacy Act of 1978 and Acknowledgement" at bounding box center [142, 398] width 124 height 21
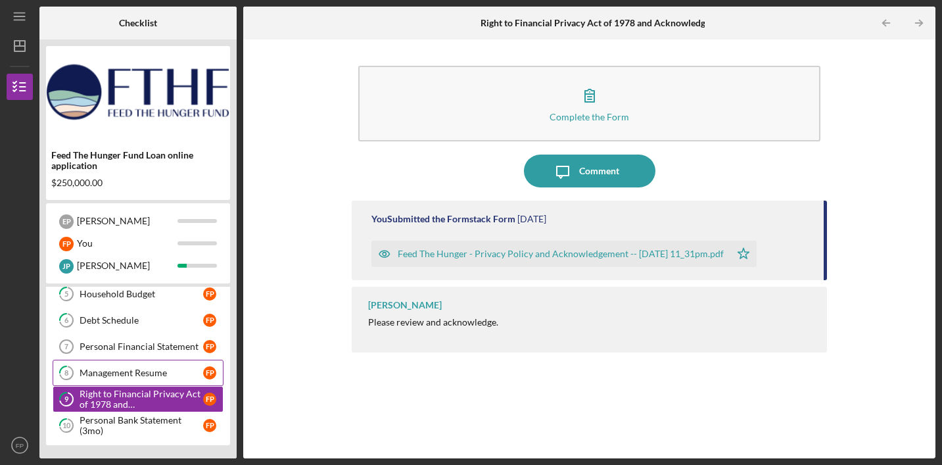
click at [121, 373] on div "Management Resume" at bounding box center [142, 372] width 124 height 11
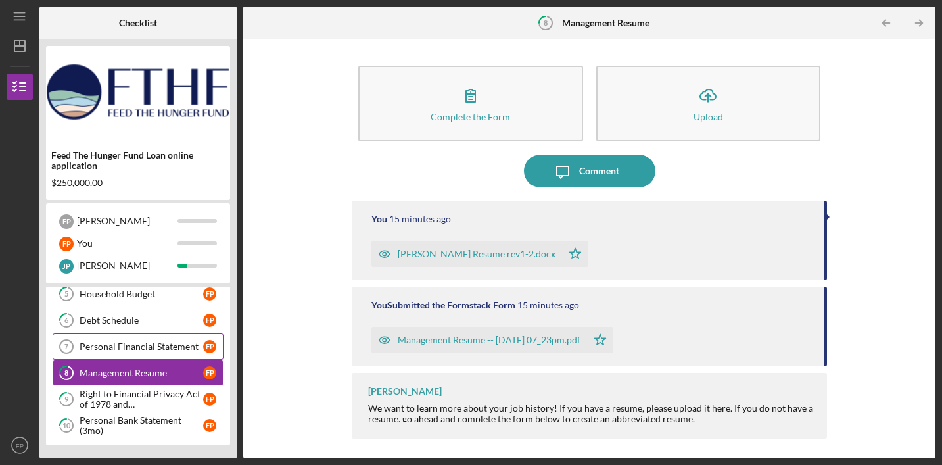
click at [118, 342] on div "Personal Financial Statement" at bounding box center [142, 346] width 124 height 11
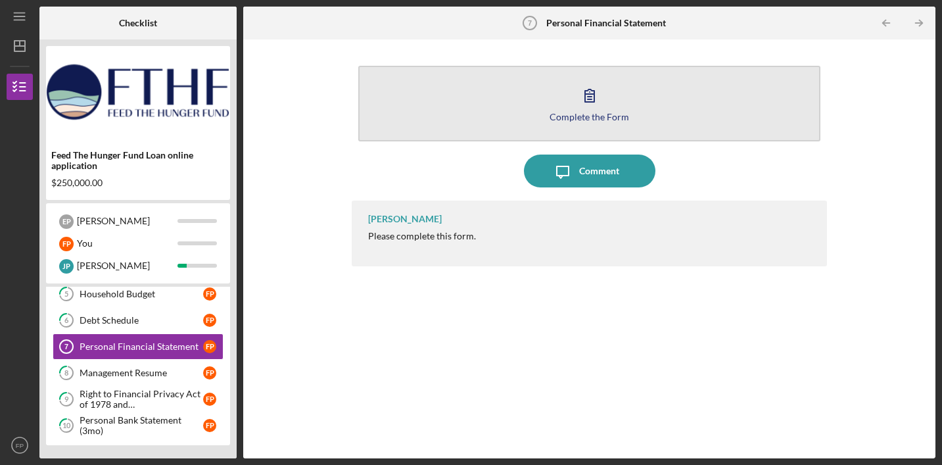
click at [589, 89] on icon "button" at bounding box center [589, 95] width 33 height 33
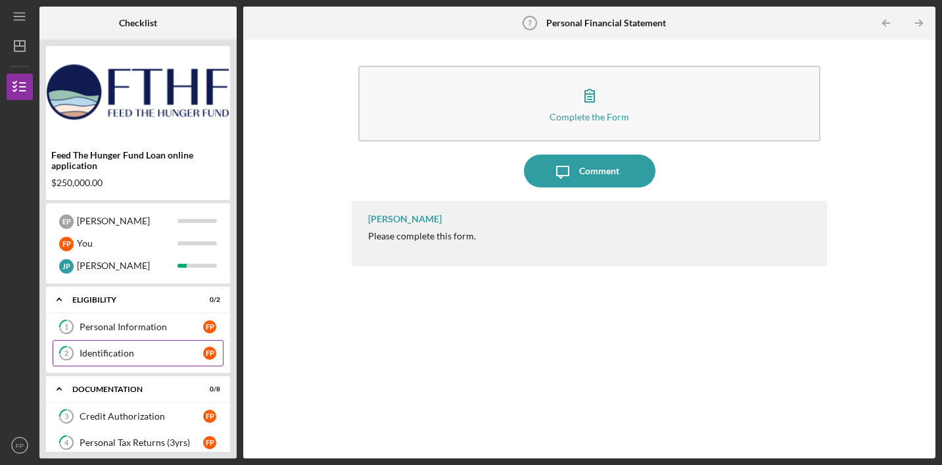
scroll to position [175, 0]
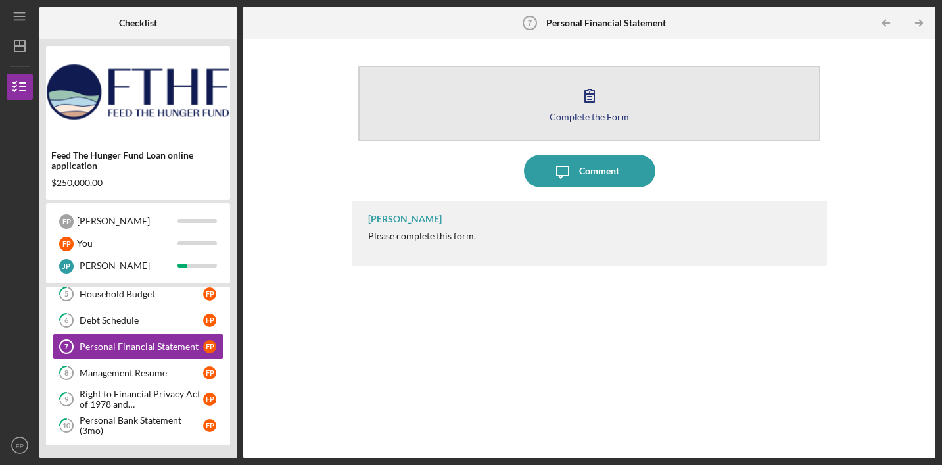
click at [589, 97] on icon "button" at bounding box center [589, 95] width 9 height 12
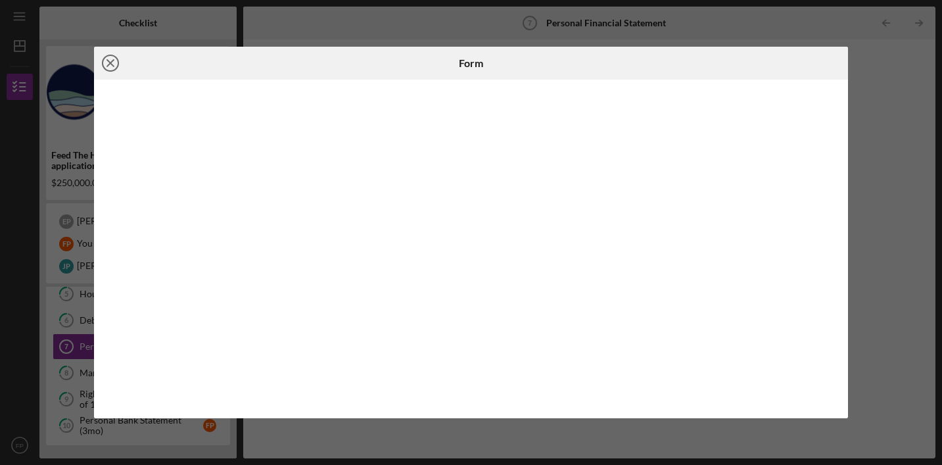
click at [110, 64] on line at bounding box center [110, 63] width 7 height 7
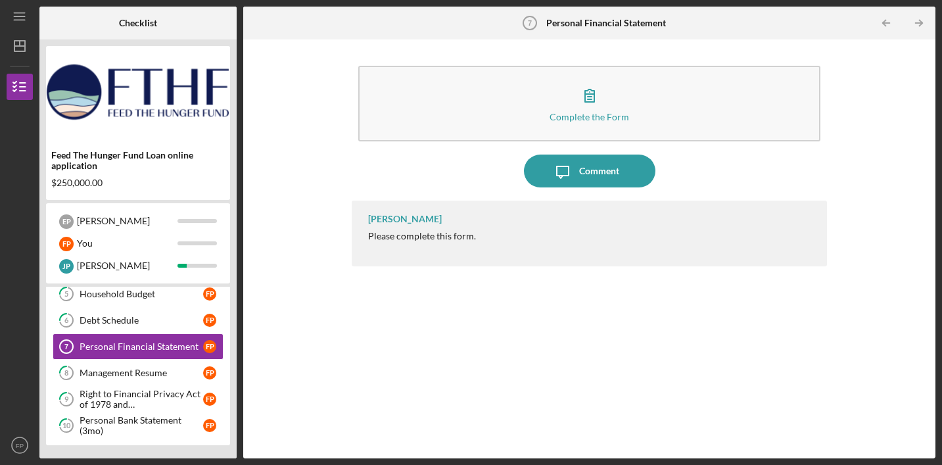
click at [620, 386] on div "[PERSON_NAME] Please complete this form." at bounding box center [589, 319] width 475 height 238
click at [134, 348] on div "Personal Financial Statement" at bounding box center [142, 346] width 124 height 11
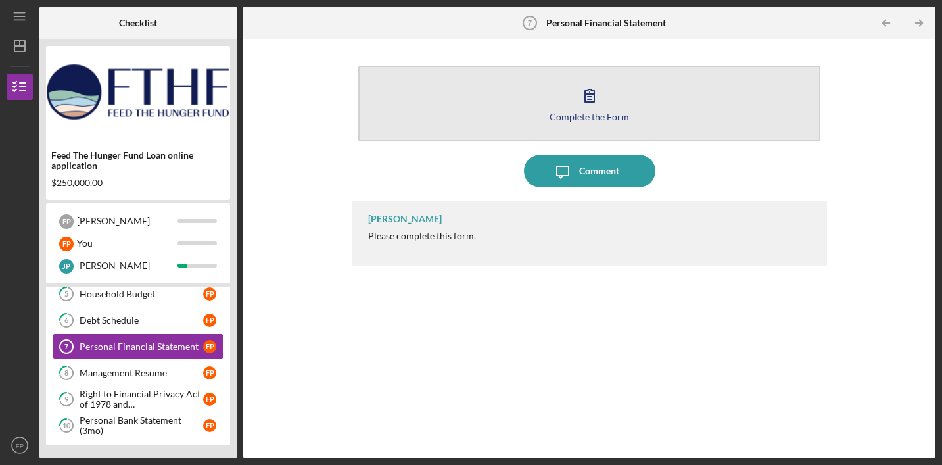
click at [591, 93] on icon "button" at bounding box center [589, 95] width 33 height 33
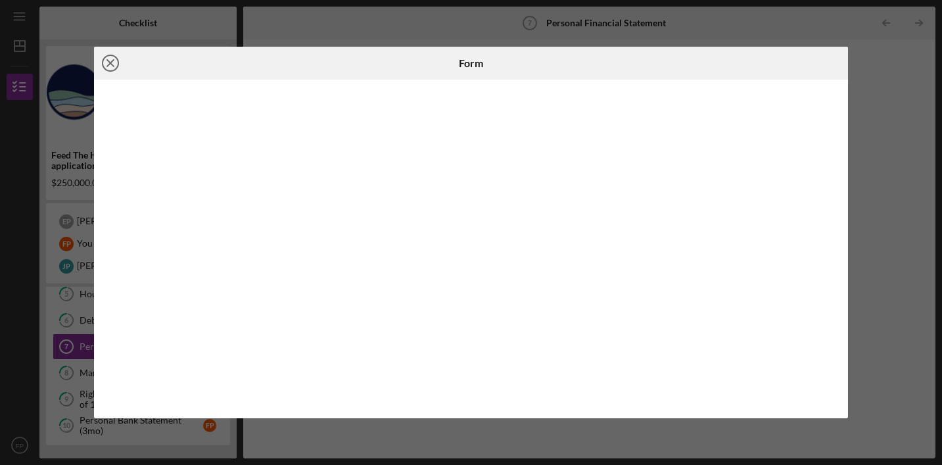
click at [115, 66] on icon "Icon/Close" at bounding box center [110, 63] width 33 height 33
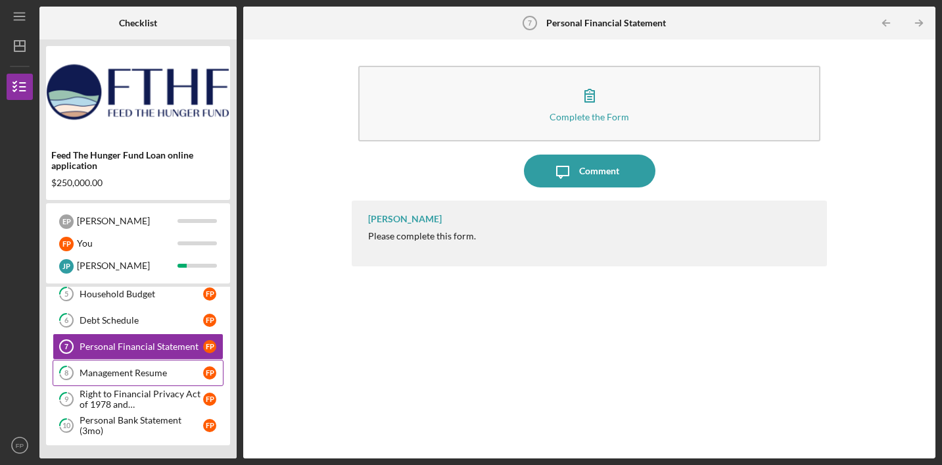
click at [145, 369] on div "Management Resume" at bounding box center [142, 372] width 124 height 11
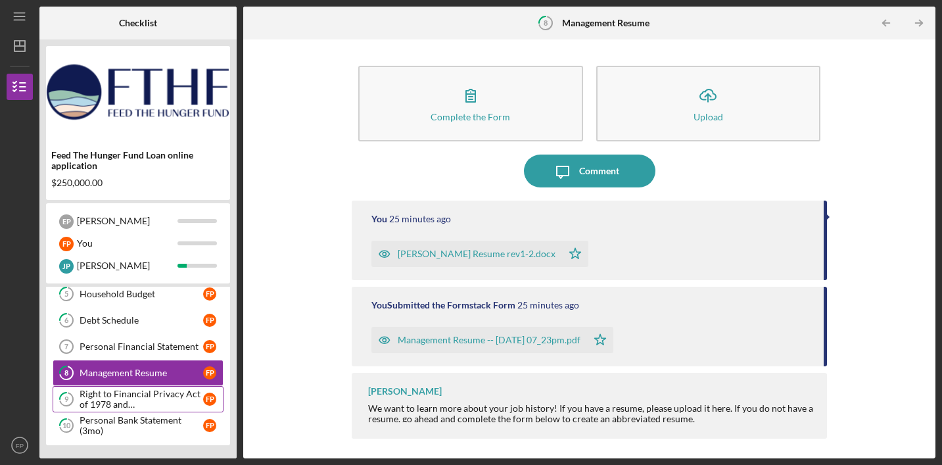
click at [131, 402] on div "Right to Financial Privacy Act of 1978 and Acknowledgement" at bounding box center [142, 398] width 124 height 21
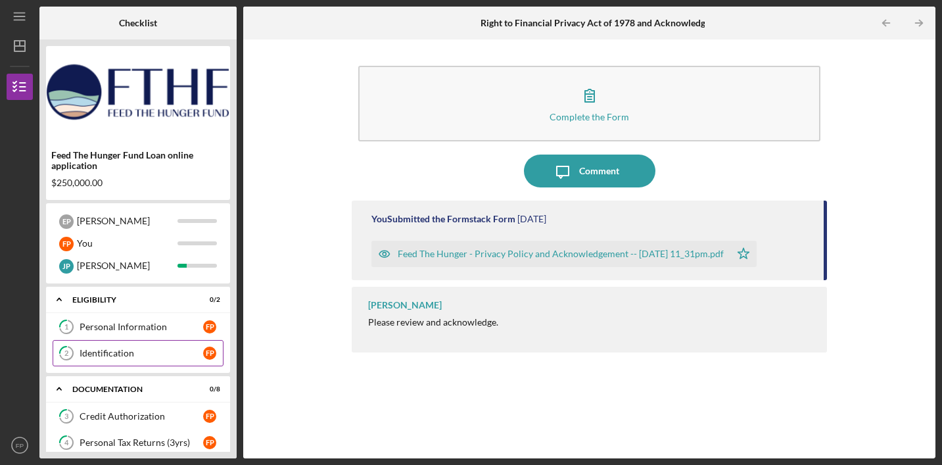
click at [134, 357] on div "Identification" at bounding box center [142, 353] width 124 height 11
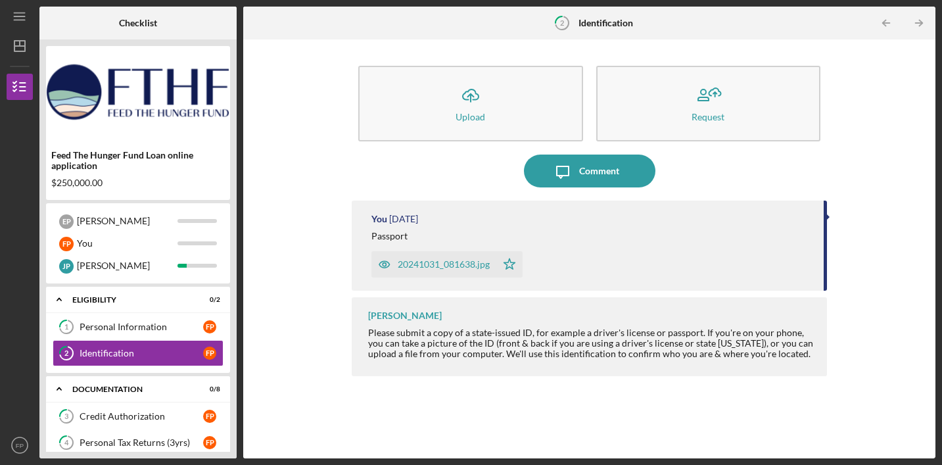
click at [287, 343] on div "Icon/Upload Upload Request Icon/Message Comment You [DATE] Passport [PASSPORT]_…" at bounding box center [589, 249] width 679 height 406
